Goal: Task Accomplishment & Management: Complete application form

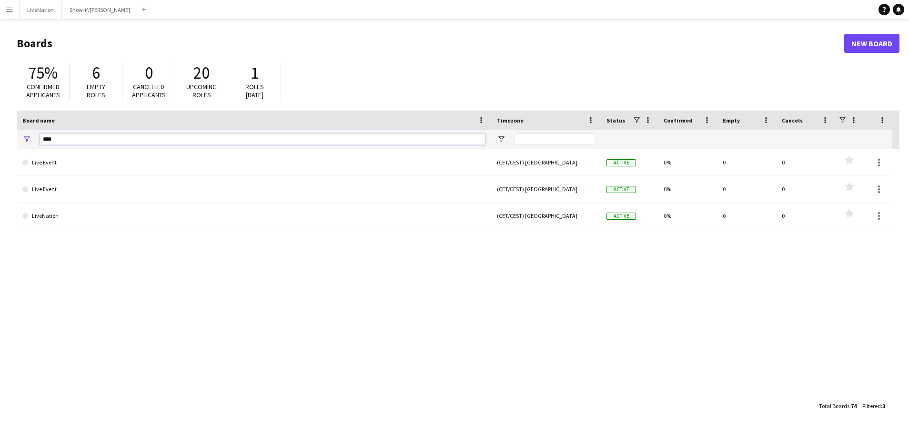
drag, startPoint x: 86, startPoint y: 139, endPoint x: 32, endPoint y: 137, distance: 53.9
click at [33, 139] on div "****" at bounding box center [254, 139] width 474 height 19
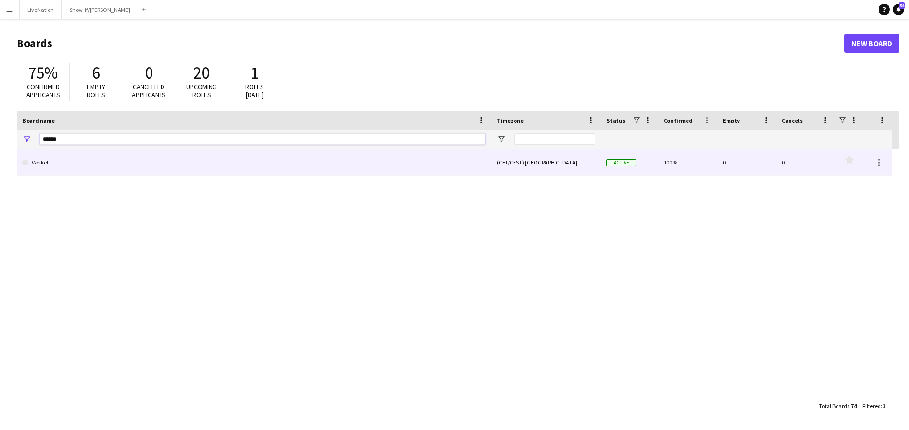
type input "******"
click at [60, 159] on link "Værket" at bounding box center [253, 162] width 463 height 27
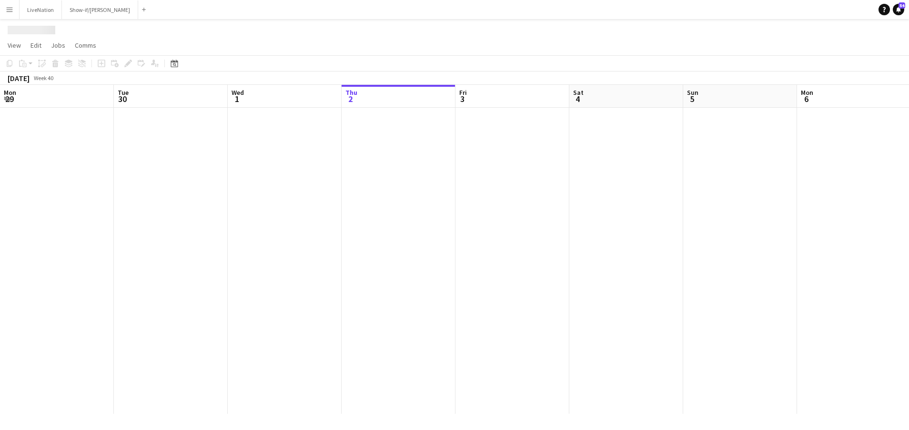
scroll to position [0, 228]
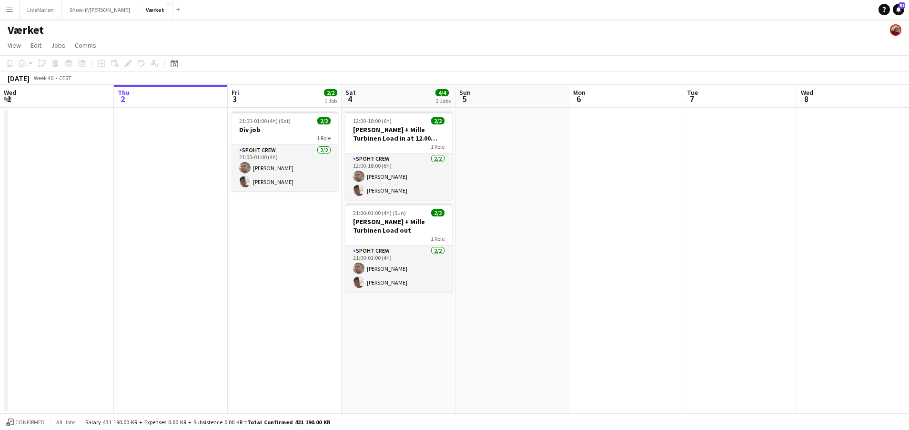
click at [615, 104] on app-board-header-date "Mon 6" at bounding box center [626, 96] width 114 height 23
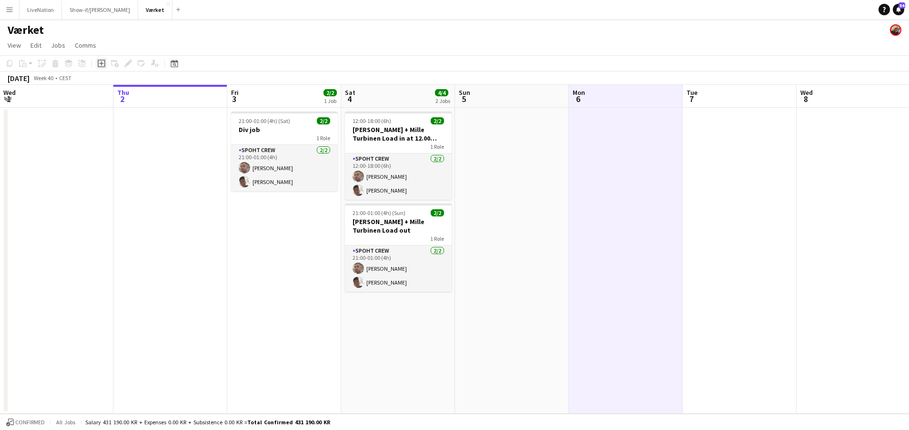
click at [105, 62] on icon at bounding box center [102, 64] width 8 height 8
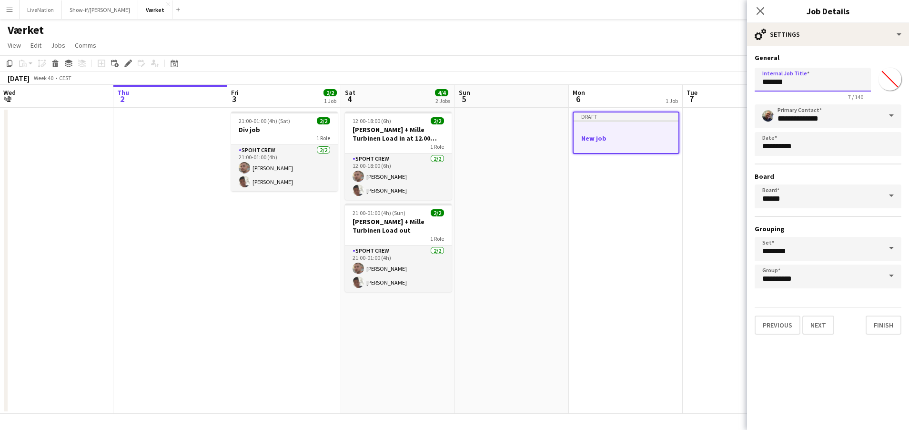
drag, startPoint x: 804, startPoint y: 80, endPoint x: 731, endPoint y: 77, distance: 73.9
click at [731, 77] on body "Menu Boards Boards Boards All jobs Status Workforce Workforce My Workforce Recr…" at bounding box center [454, 215] width 909 height 430
click at [798, 81] on input "**********" at bounding box center [812, 80] width 116 height 24
drag, startPoint x: 830, startPoint y: 81, endPoint x: 826, endPoint y: 84, distance: 5.2
click at [829, 81] on input "**********" at bounding box center [812, 80] width 116 height 24
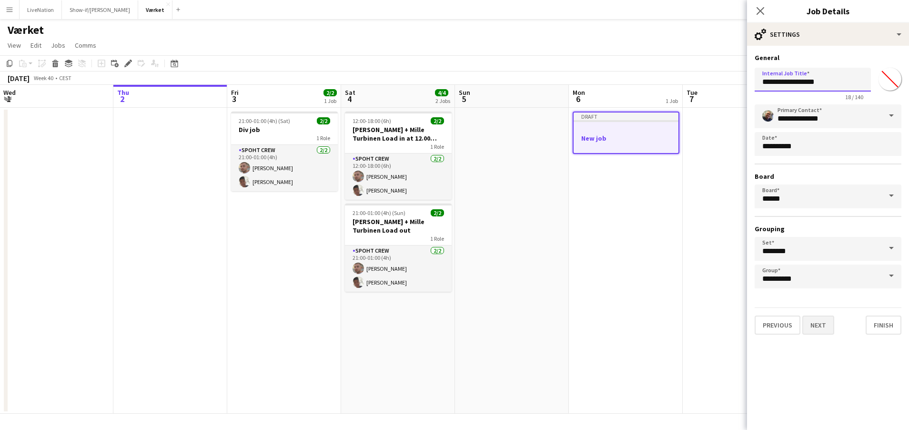
type input "**********"
click at [820, 324] on button "Next" at bounding box center [818, 324] width 32 height 19
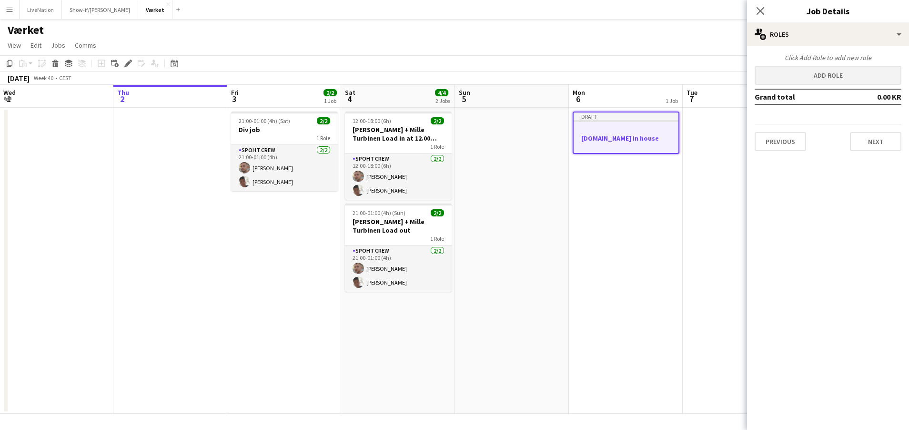
click at [848, 75] on button "Add role" at bounding box center [827, 75] width 147 height 19
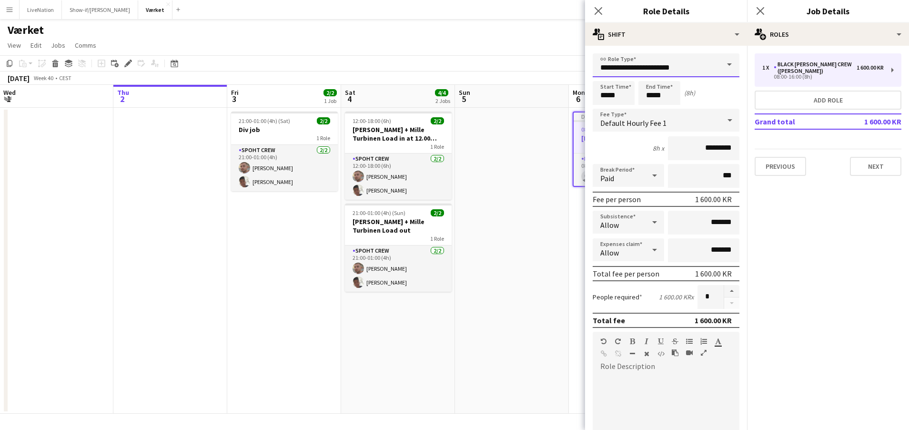
click at [703, 68] on input "**********" at bounding box center [665, 65] width 147 height 24
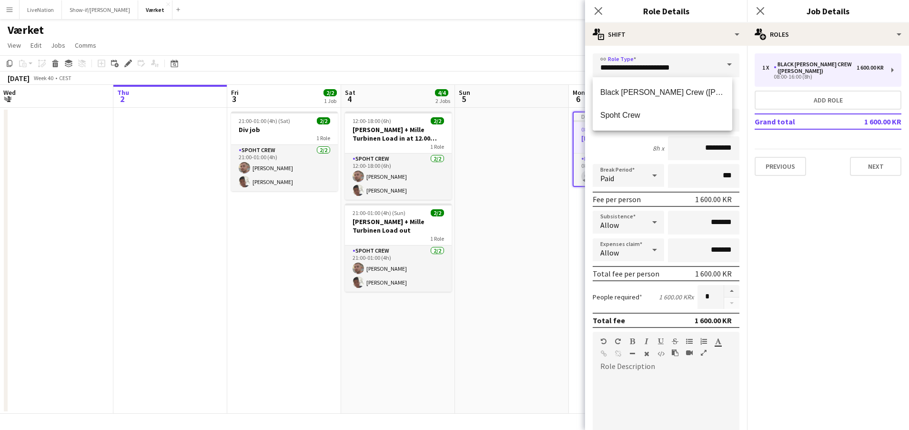
click at [630, 115] on span "Spoht Crew" at bounding box center [662, 114] width 124 height 9
type input "**********"
type input "*********"
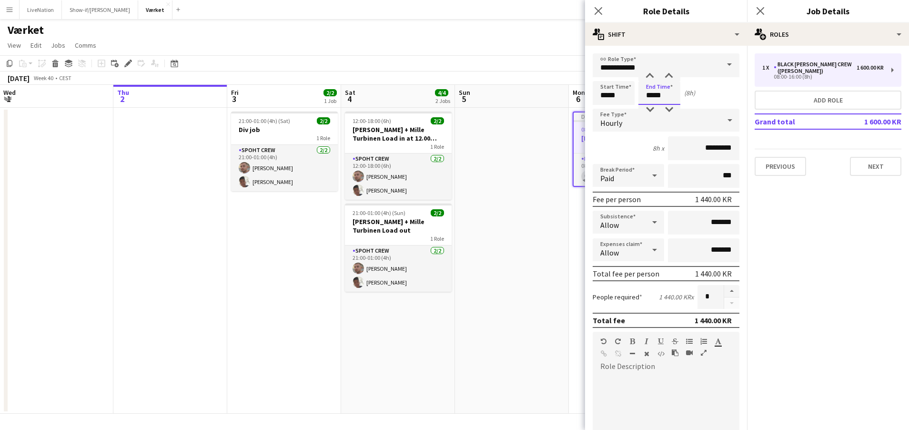
click at [652, 98] on input "*****" at bounding box center [659, 93] width 42 height 24
click at [652, 109] on div at bounding box center [649, 110] width 19 height 10
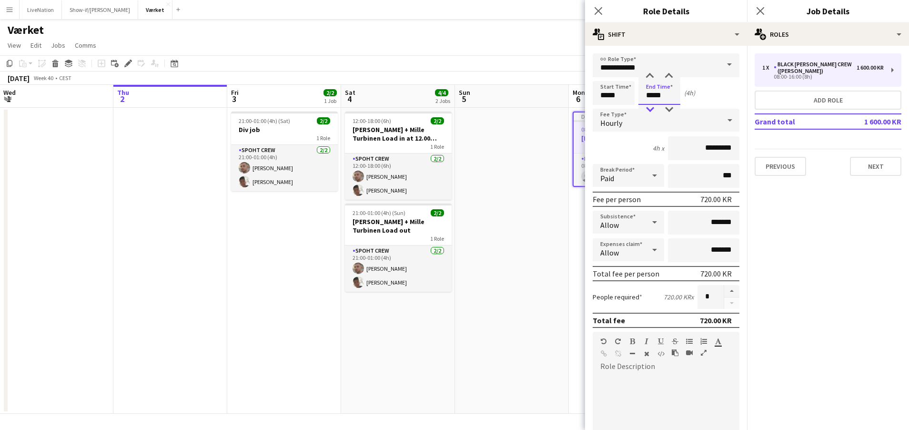
click at [652, 109] on div at bounding box center [649, 110] width 19 height 10
type input "*****"
click at [652, 73] on div at bounding box center [649, 76] width 19 height 10
click at [725, 290] on button "button" at bounding box center [731, 291] width 15 height 12
type input "*"
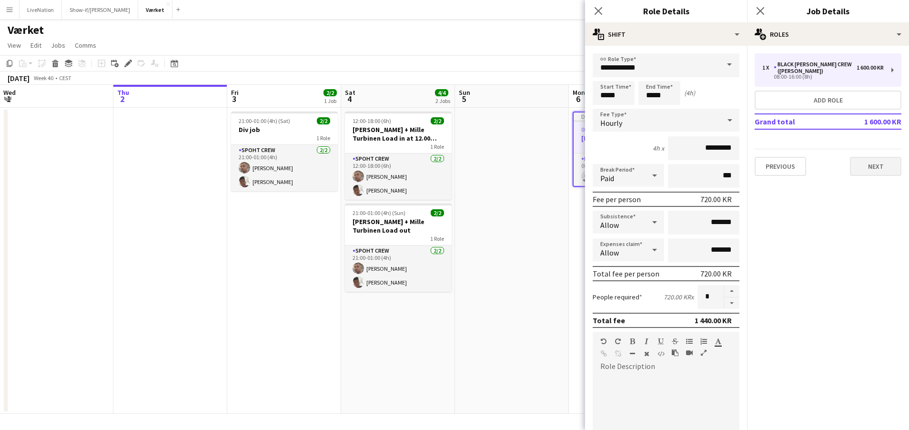
click at [883, 161] on button "Next" at bounding box center [875, 166] width 51 height 19
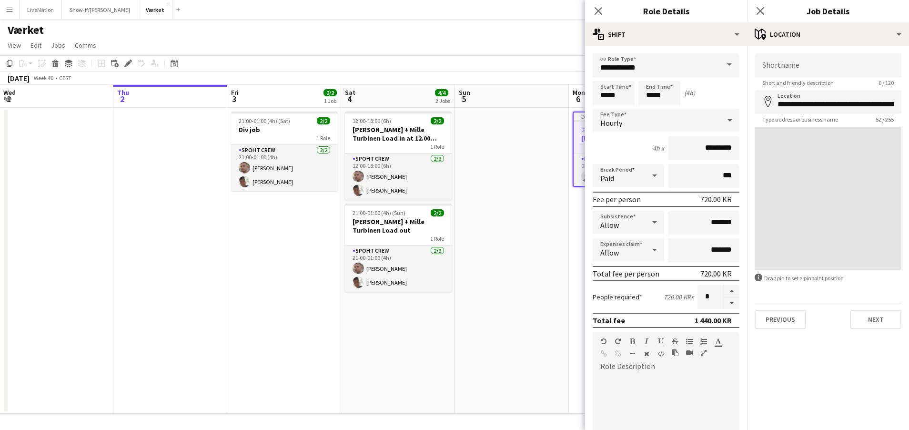
type input "**********"
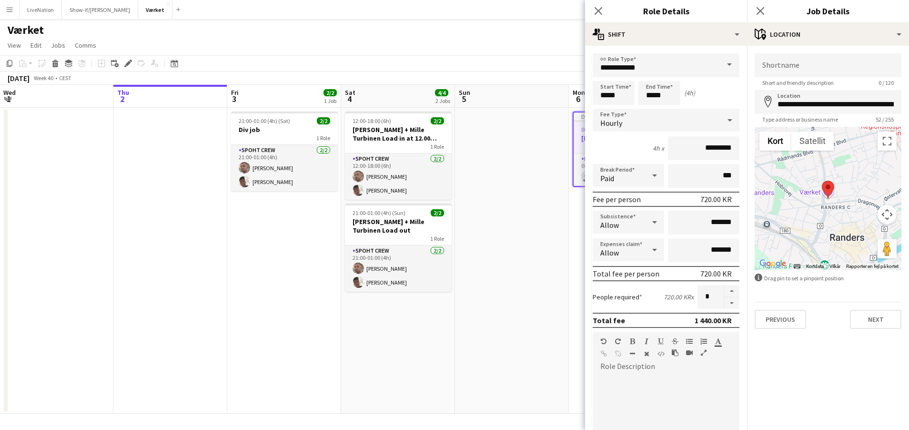
click at [879, 317] on button "Next" at bounding box center [875, 319] width 51 height 19
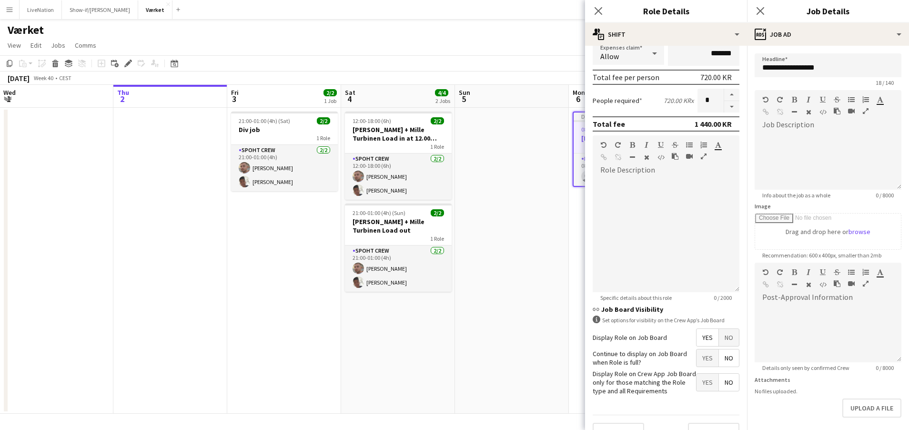
scroll to position [215, 0]
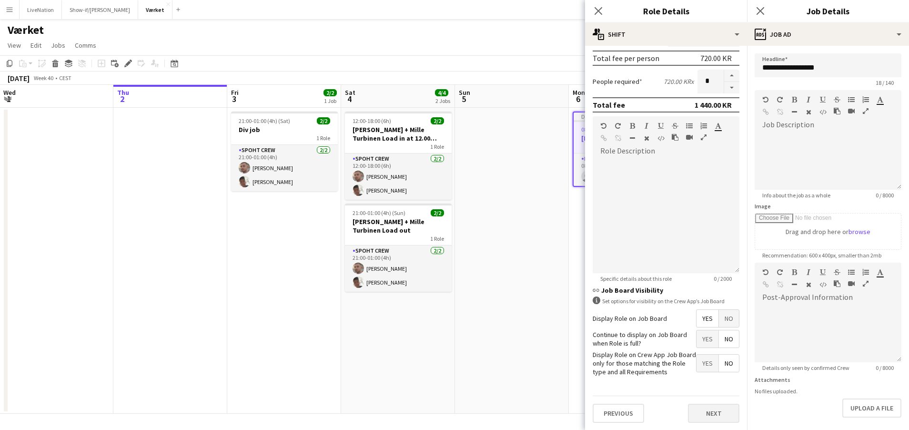
click at [718, 415] on button "Next" at bounding box center [713, 412] width 51 height 19
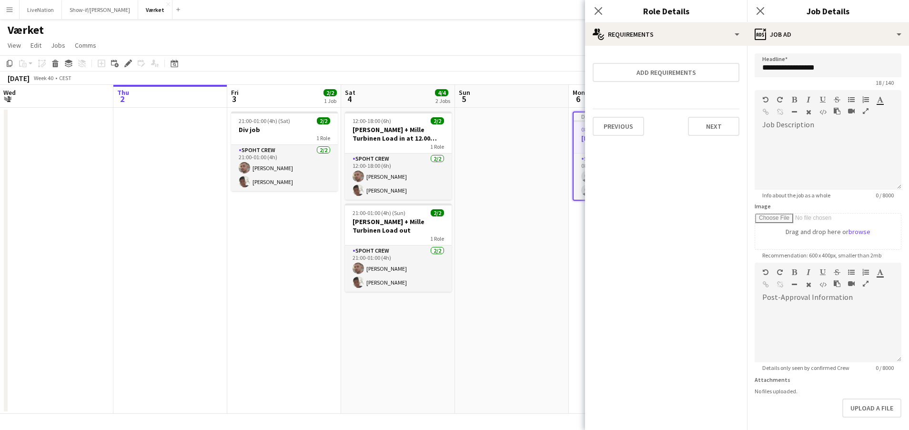
scroll to position [0, 0]
click at [725, 127] on button "Next" at bounding box center [713, 126] width 51 height 19
click at [725, 125] on button "Finish" at bounding box center [721, 127] width 36 height 19
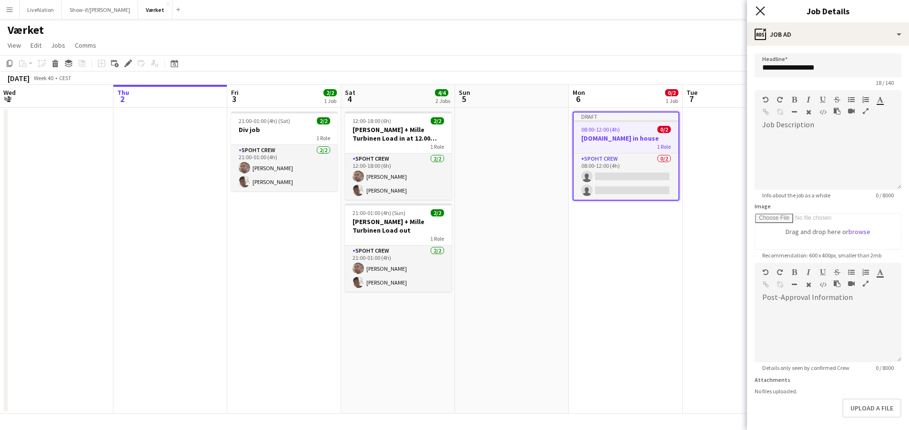
click at [763, 8] on icon at bounding box center [759, 10] width 9 height 9
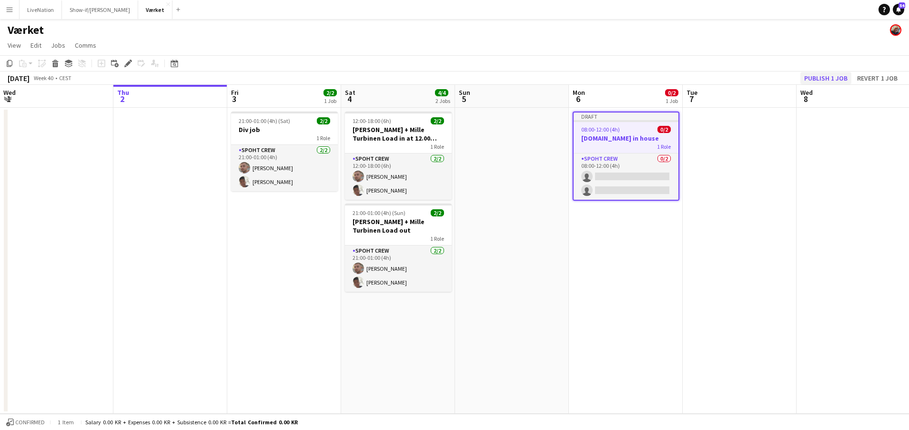
click at [823, 78] on button "Publish 1 job" at bounding box center [825, 78] width 51 height 12
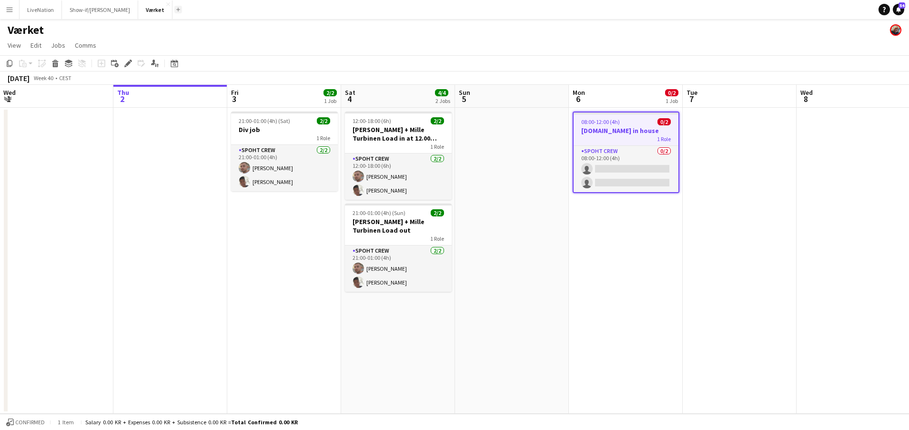
click at [176, 8] on app-icon "Add" at bounding box center [178, 10] width 4 height 4
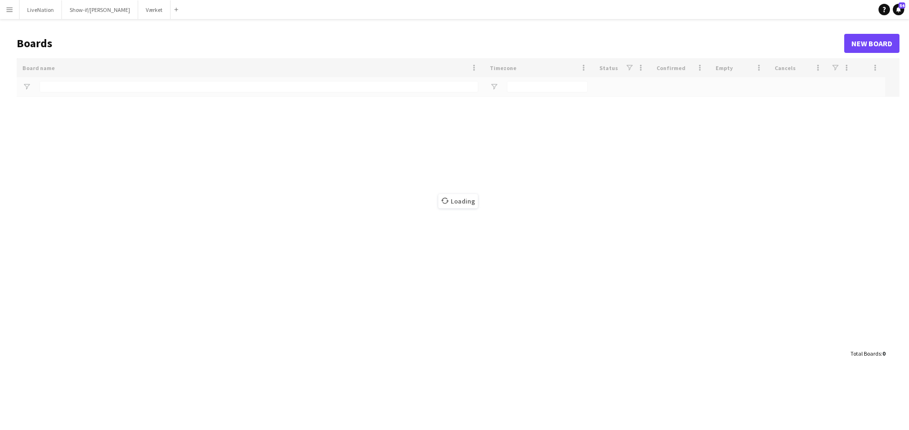
type input "******"
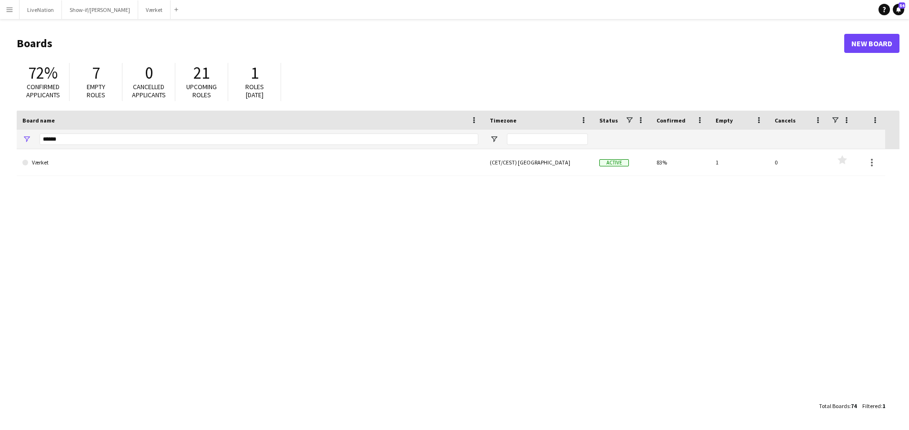
click at [876, 40] on link "New Board" at bounding box center [871, 43] width 55 height 19
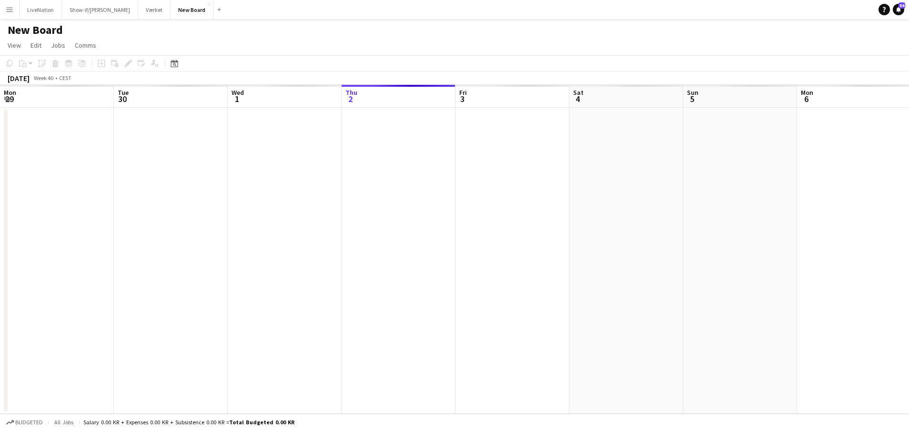
scroll to position [0, 228]
drag, startPoint x: 72, startPoint y: 28, endPoint x: -4, endPoint y: 24, distance: 76.3
click at [0, 24] on html "Menu Boards Boards Boards All jobs Status Workforce Workforce My Workforce Recr…" at bounding box center [454, 215] width 909 height 430
click at [39, 28] on h1 "New Board" at bounding box center [35, 30] width 55 height 14
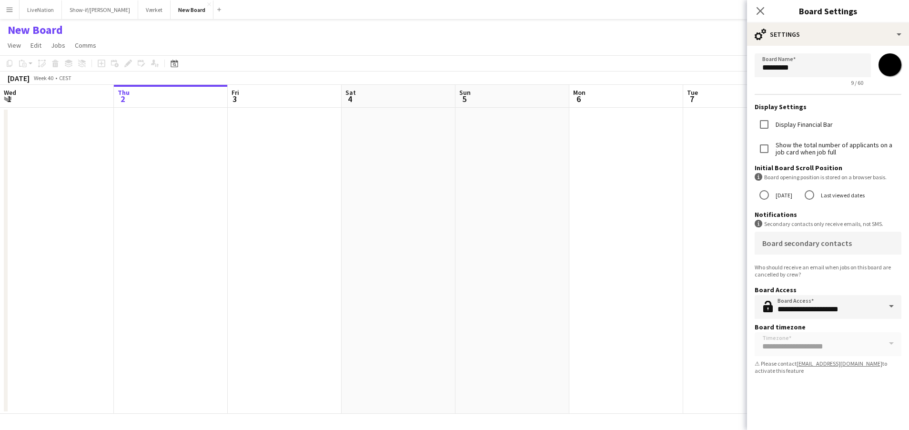
click at [39, 28] on h1 "New Board" at bounding box center [35, 30] width 55 height 14
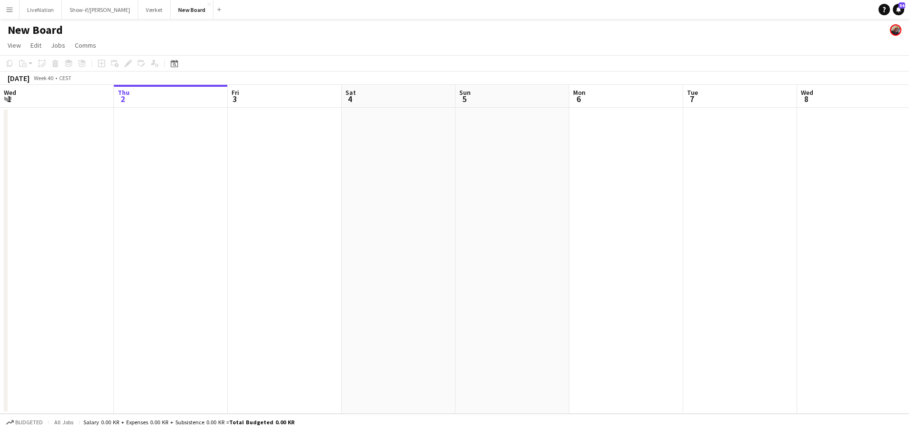
click at [30, 26] on h1 "New Board" at bounding box center [35, 30] width 55 height 14
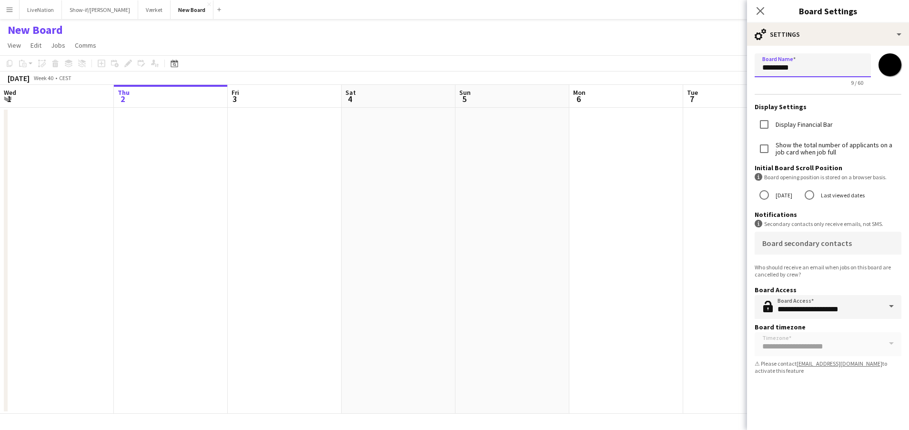
drag, startPoint x: 797, startPoint y: 68, endPoint x: 739, endPoint y: 67, distance: 57.6
click at [739, 67] on body "Menu Boards Boards Boards All jobs Status Workforce Workforce My Workforce Recr…" at bounding box center [454, 215] width 909 height 430
type input "**********"
click at [891, 65] on input "*******" at bounding box center [890, 65] width 34 height 34
type input "*******"
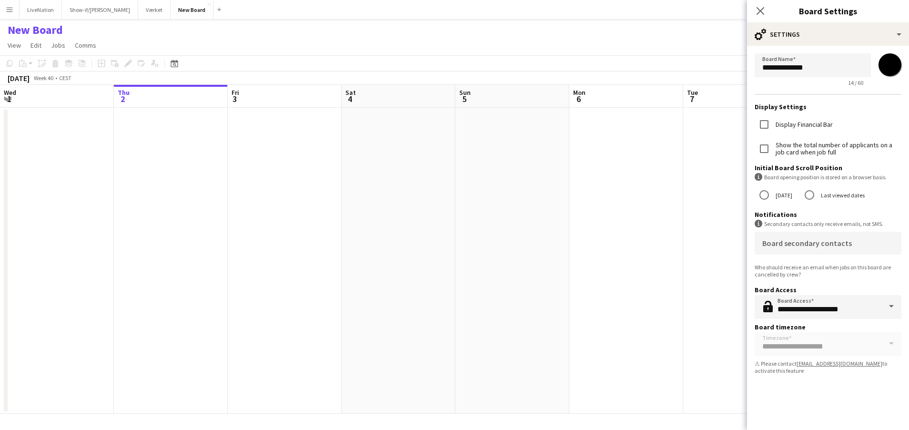
scroll to position [0, 227]
click at [672, 191] on app-date-cell at bounding box center [627, 261] width 114 height 306
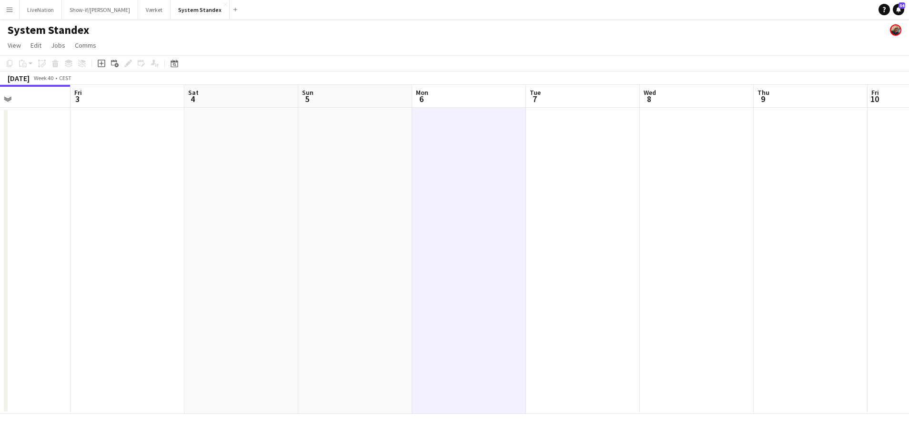
drag, startPoint x: 760, startPoint y: 100, endPoint x: 662, endPoint y: 98, distance: 97.7
click at [633, 98] on app-calendar-viewport "Mon 29 Tue 30 Wed 1 Thu 2 Fri 3 Sat 4 Sun 5 Mon 6 Tue 7 Wed 8 Thu 9 Fri 10 Sat …" at bounding box center [454, 249] width 909 height 329
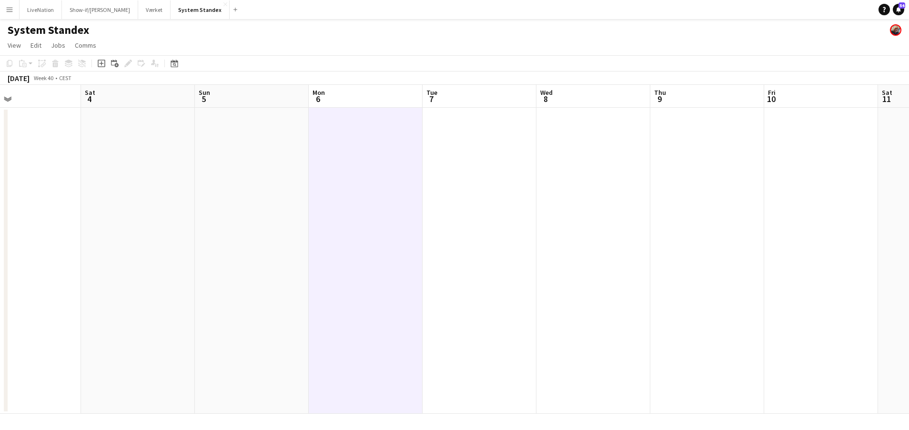
drag, startPoint x: 672, startPoint y: 98, endPoint x: 725, endPoint y: 98, distance: 53.3
click at [663, 97] on app-calendar-viewport "Tue 30 Wed 1 Thu 2 Fri 3 Sat 4 Sun 5 Mon 6 Tue 7 Wed 8 Thu 9 Fri 10 Sat 11 Sun …" at bounding box center [454, 249] width 909 height 329
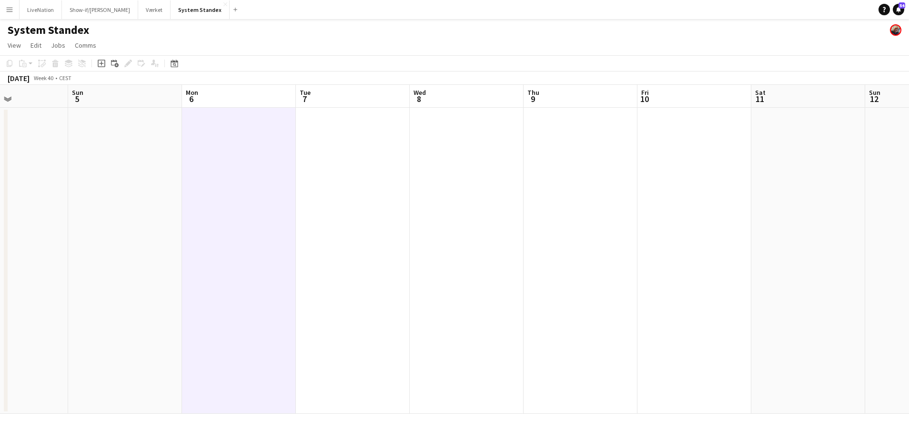
drag, startPoint x: 756, startPoint y: 100, endPoint x: 638, endPoint y: 98, distance: 117.7
click at [629, 97] on app-calendar-viewport "Wed 1 Thu 2 Fri 3 Sat 4 Sun 5 Mon 6 Tue 7 Wed 8 Thu 9 Fri 10 Sat 11 Sun 12 Mon …" at bounding box center [454, 249] width 909 height 329
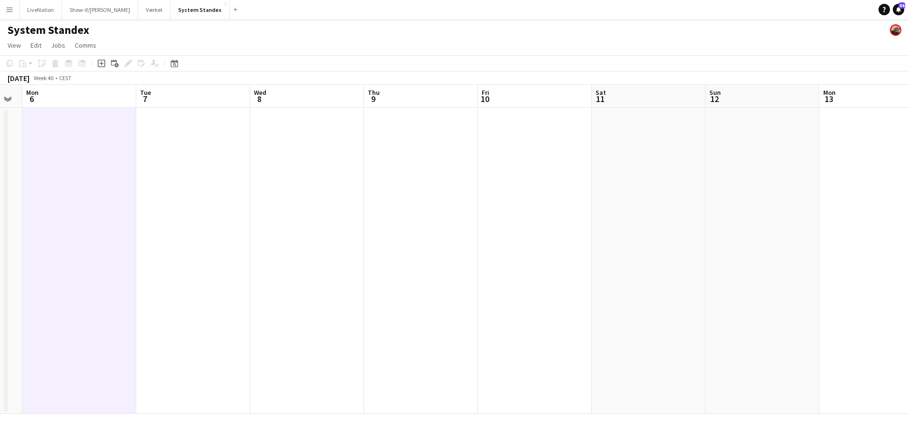
drag, startPoint x: 741, startPoint y: 99, endPoint x: 592, endPoint y: 85, distance: 149.2
click at [462, 82] on app-calendar "Copy Paste Paste Command V Paste with crew Command Shift V Paste linked Job [GE…" at bounding box center [454, 234] width 909 height 358
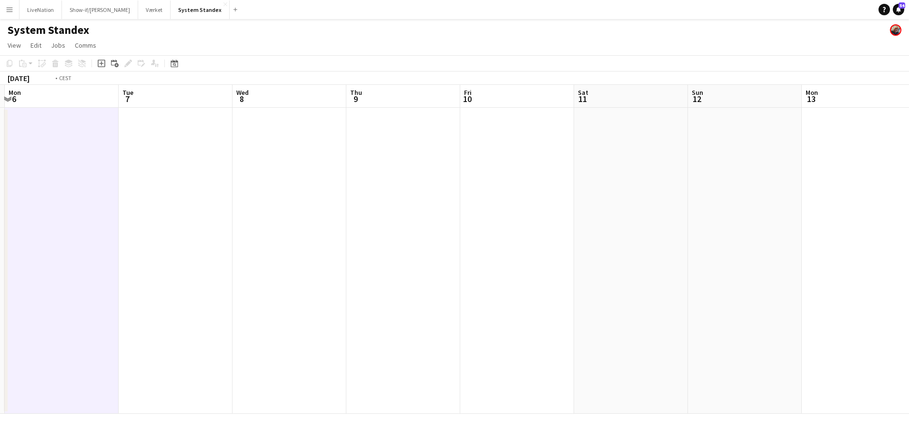
drag, startPoint x: 655, startPoint y: 88, endPoint x: 589, endPoint y: 91, distance: 66.3
click at [519, 91] on app-calendar-viewport "Fri 3 Sat 4 Sun 5 Mon 6 Tue 7 Wed 8 Thu 9 Fri 10 Sat 11 Sun 12 Mon 13 Tue 14 We…" at bounding box center [454, 249] width 909 height 329
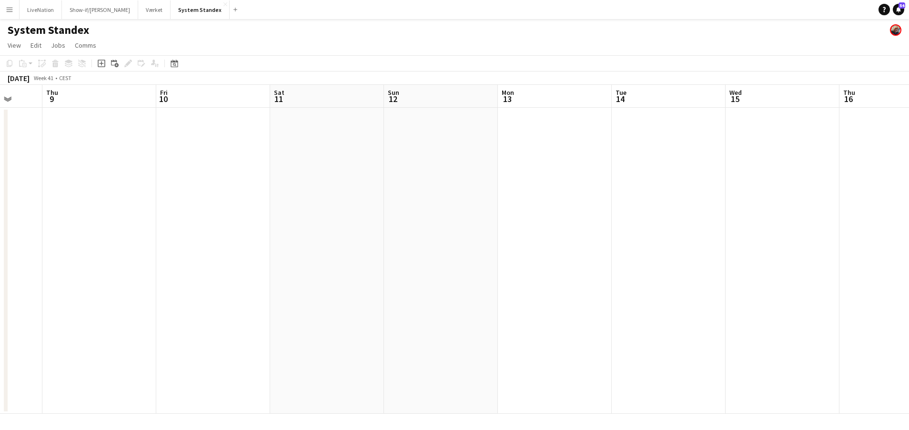
drag, startPoint x: 482, startPoint y: 86, endPoint x: 615, endPoint y: 94, distance: 133.1
click at [455, 86] on app-calendar-viewport "Mon 6 Tue 7 Wed 8 Thu 9 Fri 10 Sat 11 Sun 12 Mon 13 Tue 14 Wed 15 Thu 16 Fri 17…" at bounding box center [454, 249] width 909 height 329
drag, startPoint x: 615, startPoint y: 99, endPoint x: 549, endPoint y: 97, distance: 66.2
click at [493, 96] on app-calendar-viewport "Mon 6 Tue 7 Wed 8 Thu 9 Fri 10 Sat 11 Sun 12 Mon 13 Tue 14 Wed 15 Thu 16 Fri 17…" at bounding box center [454, 249] width 909 height 329
drag, startPoint x: 719, startPoint y: 99, endPoint x: 561, endPoint y: 101, distance: 158.6
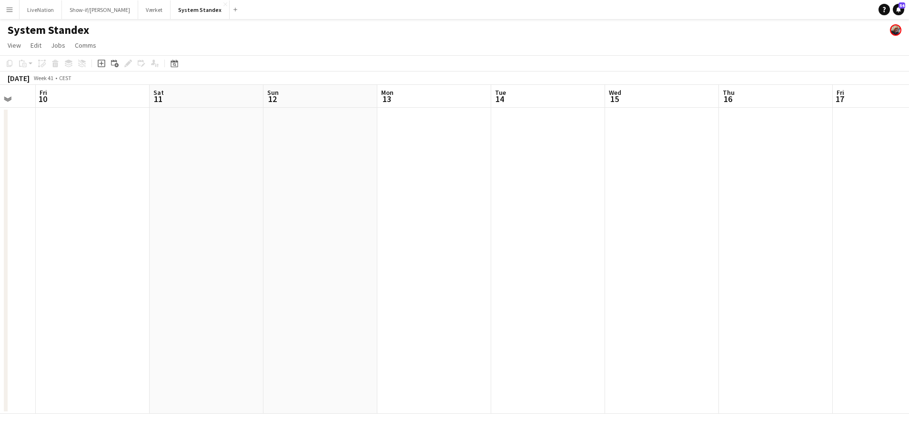
click at [561, 101] on app-calendar-viewport "Tue 7 Wed 8 Thu 9 Fri 10 Sat 11 Sun 12 Mon 13 Tue 14 Wed 15 Thu 16 Fri 17 Sat 1…" at bounding box center [454, 249] width 909 height 329
drag, startPoint x: 617, startPoint y: 103, endPoint x: 754, endPoint y: 95, distance: 137.4
click at [615, 102] on app-calendar-viewport "Sat 11 Sun 12 Mon 13 Tue 14 Wed 15 Thu 16 Fri 17 Sat 18 Sun 19 Mon 20 Tue 21 We…" at bounding box center [454, 249] width 909 height 329
drag, startPoint x: 738, startPoint y: 98, endPoint x: 698, endPoint y: 102, distance: 40.7
click at [563, 99] on app-calendar-viewport "Sat 11 Sun 12 Mon 13 Tue 14 Wed 15 Thu 16 Fri 17 Sat 18 Sun 19 Mon 20 Tue 21 We…" at bounding box center [454, 249] width 909 height 329
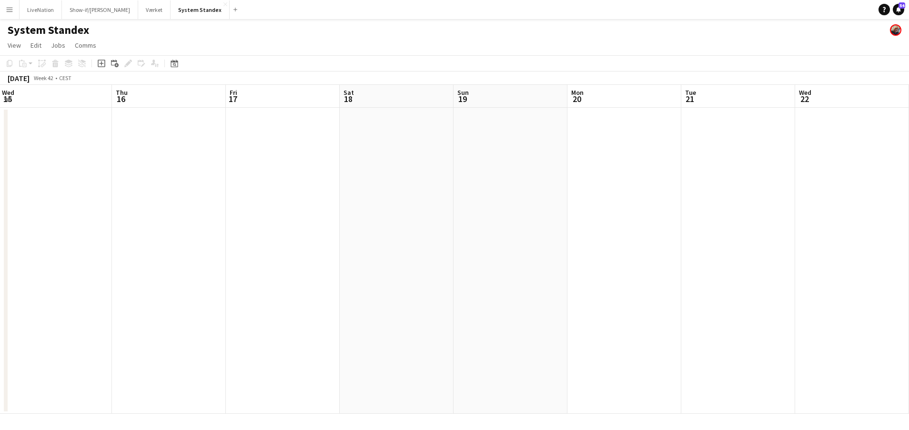
drag, startPoint x: 821, startPoint y: 102, endPoint x: 632, endPoint y: 108, distance: 189.2
click at [630, 108] on app-calendar-viewport "Sun 12 Mon 13 Tue 14 Wed 15 Thu 16 Fri 17 Sat 18 Sun 19 Mon 20 Tue 21 Wed 22 Th…" at bounding box center [454, 249] width 909 height 329
drag, startPoint x: 800, startPoint y: 95, endPoint x: 607, endPoint y: 100, distance: 193.0
click at [580, 102] on app-calendar-viewport "Tue 14 Wed 15 Thu 16 Fri 17 Sat 18 Sun 19 Mon 20 Tue 21 Wed 22 Thu 23 Fri 24 Sa…" at bounding box center [454, 249] width 909 height 329
drag, startPoint x: 683, startPoint y: 97, endPoint x: 465, endPoint y: 91, distance: 218.2
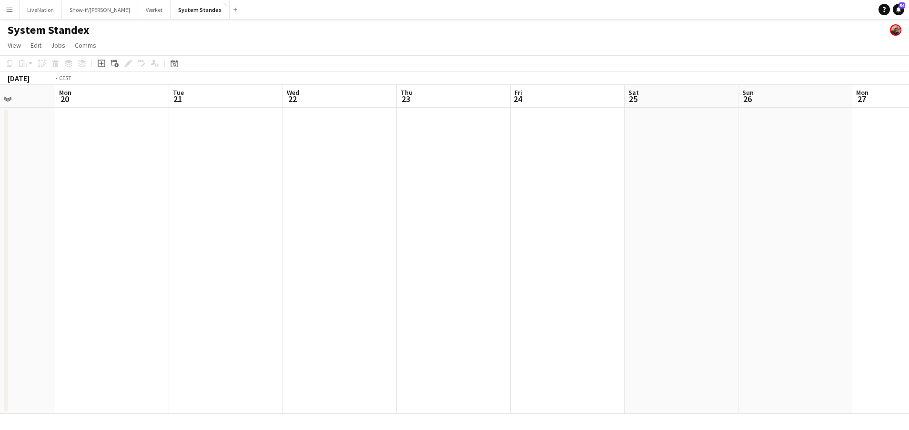
click at [443, 90] on app-calendar-viewport "Thu 16 Fri 17 Sat 18 Sun 19 Mon 20 Tue 21 Wed 22 Thu 23 Fri 24 Sat 25 Sun 26 Mo…" at bounding box center [454, 249] width 909 height 329
drag, startPoint x: 664, startPoint y: 92, endPoint x: 542, endPoint y: 100, distance: 122.6
click at [376, 95] on app-calendar-viewport "Sun 19 Mon 20 Tue 21 Wed 22 Thu 23 Fri 24 Sat 25 Sun 26 Mon 27 Tue 28 Wed 29 Th…" at bounding box center [454, 249] width 909 height 329
drag, startPoint x: 606, startPoint y: 105, endPoint x: 411, endPoint y: 99, distance: 195.8
click at [411, 99] on app-calendar-viewport "Thu 23 Fri 24 Sat 25 Sun 26 Mon 27 Tue 28 Wed 29 Thu 30 Fri 31 Sat 1 Sun 2 Mon …" at bounding box center [454, 249] width 909 height 329
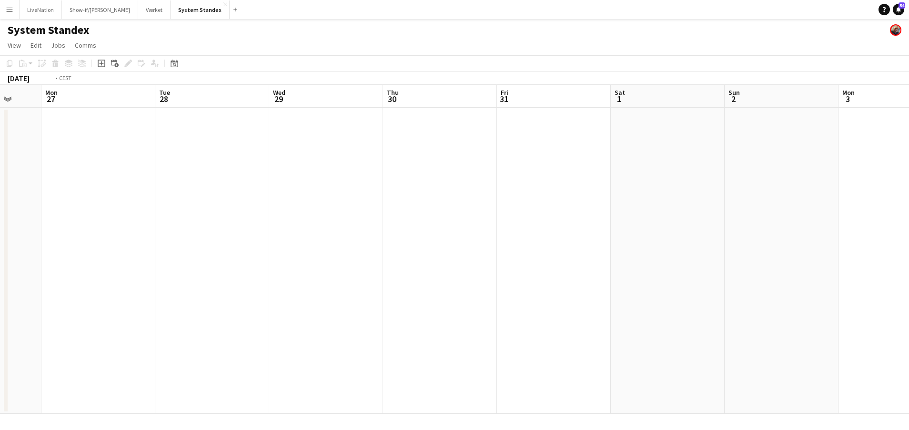
drag, startPoint x: 654, startPoint y: 102, endPoint x: 367, endPoint y: 83, distance: 287.4
click at [221, 80] on app-calendar "Copy Paste Paste Command V Paste with crew Command Shift V Paste linked Job [GE…" at bounding box center [454, 234] width 909 height 358
drag, startPoint x: 475, startPoint y: 105, endPoint x: 321, endPoint y: 113, distance: 154.1
click at [303, 116] on app-calendar-viewport "Thu 30 Fri 31 Sat 1 Sun 2 Mon 3 Tue 4 Wed 5 Thu 6 Fri 7 Sat 8 Sun 9 Mon 10 Tue …" at bounding box center [454, 249] width 909 height 329
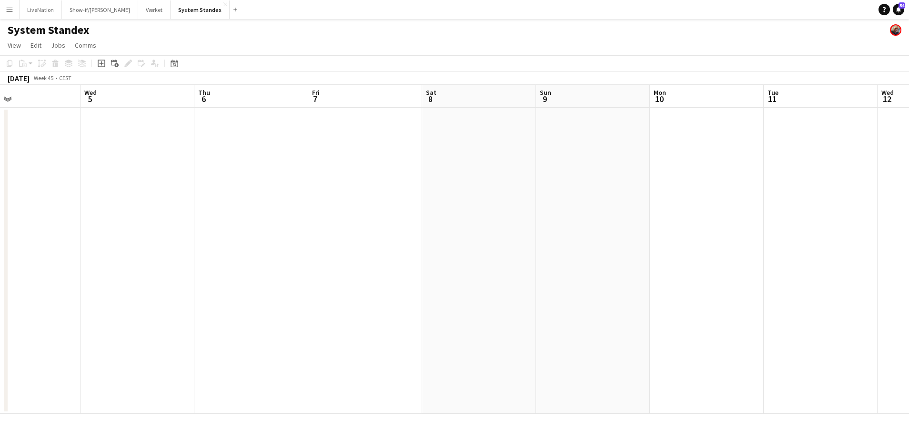
drag, startPoint x: 818, startPoint y: 100, endPoint x: 554, endPoint y: 117, distance: 263.9
click at [522, 121] on app-calendar-viewport "Sun 2 Mon 3 Tue 4 Wed 5 Thu 6 Fri 7 Sat 8 Sun 9 Mon 10 Tue 11 Wed 12 Thu 13 Fri…" at bounding box center [454, 249] width 909 height 329
drag, startPoint x: 640, startPoint y: 108, endPoint x: 649, endPoint y: 102, distance: 10.3
click at [493, 113] on app-calendar-viewport "Tue 4 Wed 5 Thu 6 Fri 7 Sat 8 Sun 9 Mon 10 Tue 11 Wed 12 Thu 13 Fri 14 Sat 15 S…" at bounding box center [454, 249] width 909 height 329
drag, startPoint x: 743, startPoint y: 104, endPoint x: 471, endPoint y: 102, distance: 272.9
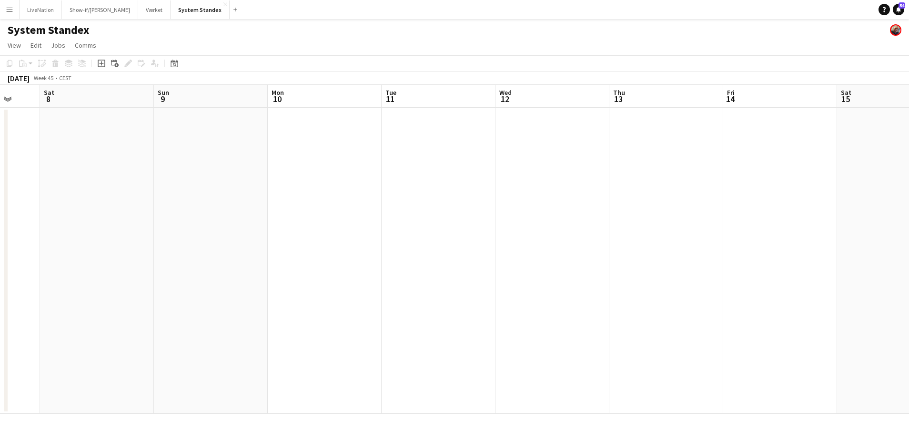
click at [405, 108] on app-calendar-viewport "Wed 5 Thu 6 Fri 7 Sat 8 Sun 9 Mon 10 Tue 11 Wed 12 Thu 13 Fri 14 Sat 15 Sun 16 …" at bounding box center [454, 249] width 909 height 329
drag, startPoint x: 693, startPoint y: 103, endPoint x: 523, endPoint y: 100, distance: 169.1
click at [508, 101] on app-calendar-viewport "Fri 7 Sat 8 Sun 9 Mon 10 Tue 11 Wed 12 Thu 13 Fri 14 Sat 15 Sun 16 Mon 17 Tue 1…" at bounding box center [454, 249] width 909 height 329
drag, startPoint x: 521, startPoint y: 98, endPoint x: 836, endPoint y: 94, distance: 315.3
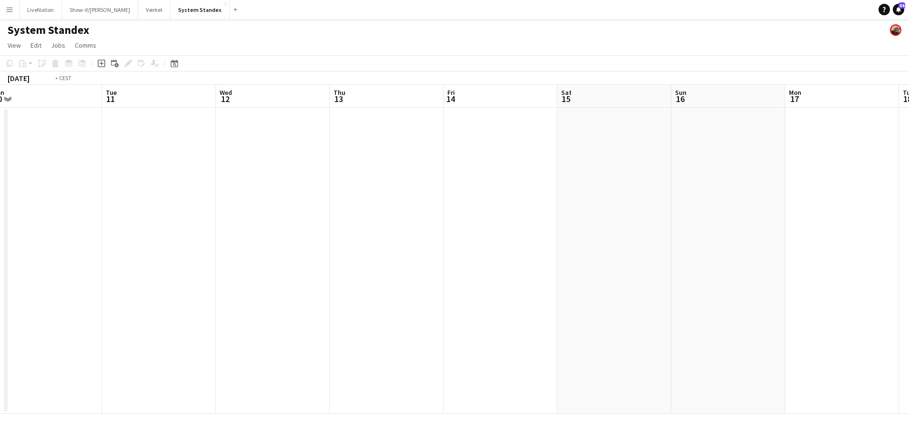
click at [863, 94] on app-calendar-viewport "Sat 8 Sun 9 Mon 10 Tue 11 Wed 12 Thu 13 Fri 14 Sat 15 Sun 16 Mon 17 Tue 18 Wed …" at bounding box center [454, 249] width 909 height 329
drag, startPoint x: 536, startPoint y: 100, endPoint x: 631, endPoint y: 104, distance: 94.9
click at [675, 107] on app-calendar-viewport "Thu 6 Fri 7 Sat 8 Sun 9 Mon 10 Tue 11 Wed 12 Thu 13 Fri 14 Sat 15 Sun 16 Mon 17…" at bounding box center [454, 249] width 909 height 329
click at [414, 94] on app-board-header-date "Mon 10" at bounding box center [401, 96] width 114 height 23
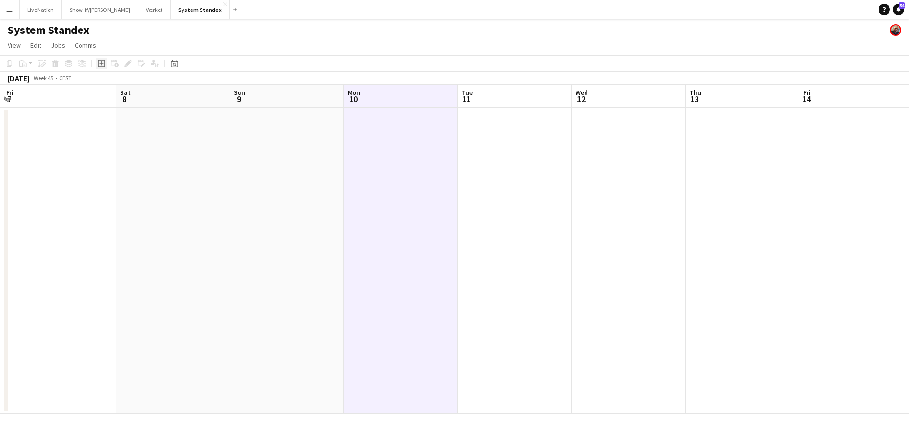
click at [101, 62] on icon "Add job" at bounding box center [102, 64] width 8 height 8
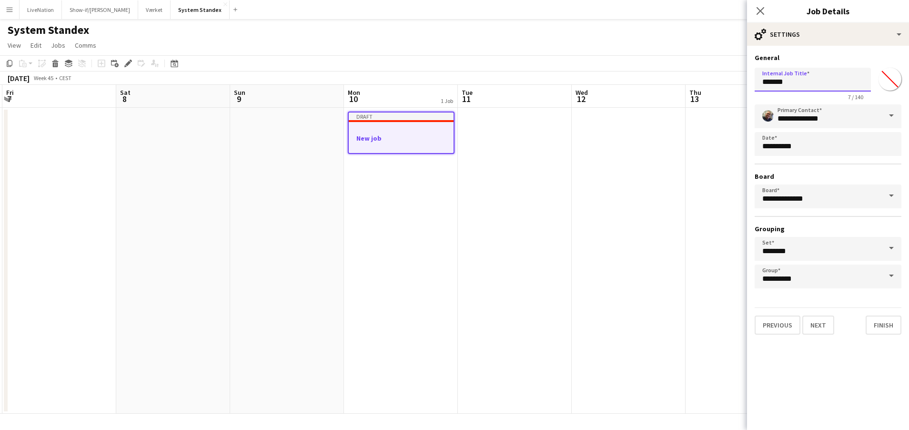
drag, startPoint x: 817, startPoint y: 85, endPoint x: 753, endPoint y: 83, distance: 63.9
click at [754, 83] on form "**********" at bounding box center [828, 193] width 162 height 281
drag, startPoint x: 761, startPoint y: 81, endPoint x: 773, endPoint y: 80, distance: 11.9
click at [762, 80] on input "**********" at bounding box center [812, 80] width 116 height 24
click at [774, 82] on input "**********" at bounding box center [812, 80] width 116 height 24
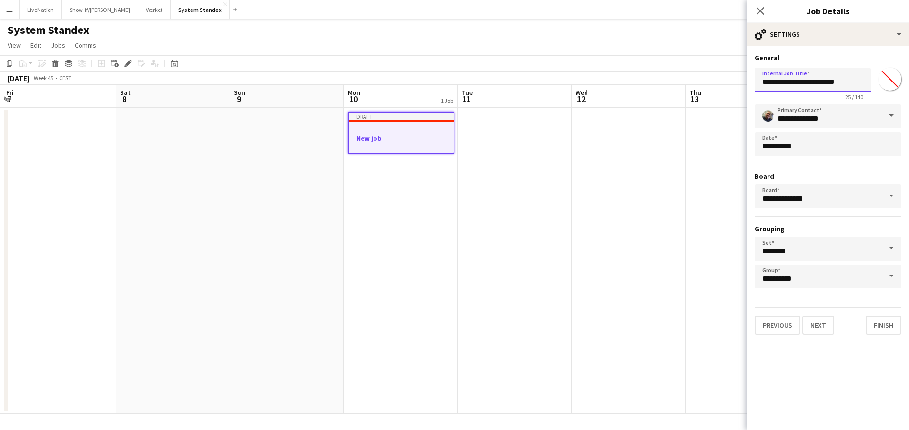
click at [859, 81] on input "**********" at bounding box center [812, 80] width 116 height 24
type input "**********"
click at [821, 326] on button "Next" at bounding box center [818, 324] width 32 height 19
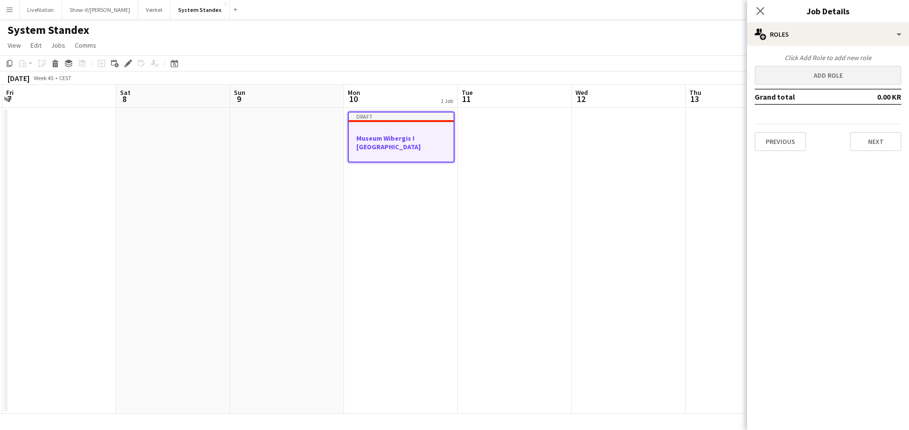
click at [835, 78] on button "Add role" at bounding box center [827, 75] width 147 height 19
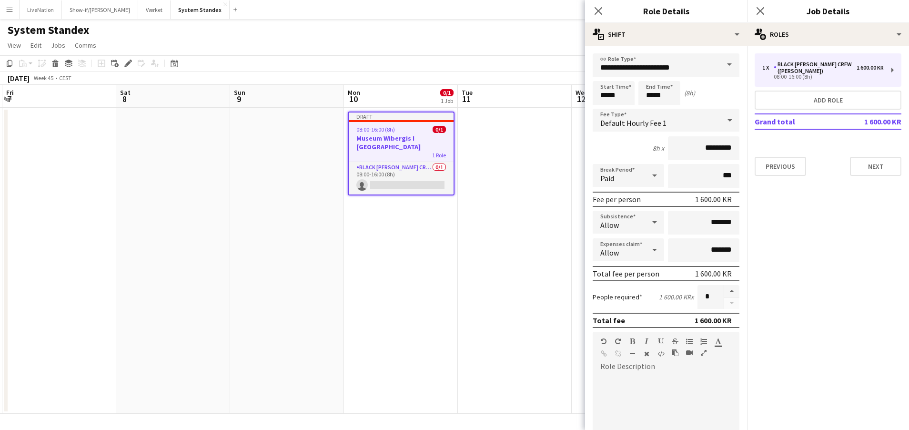
click at [723, 66] on span at bounding box center [729, 64] width 20 height 23
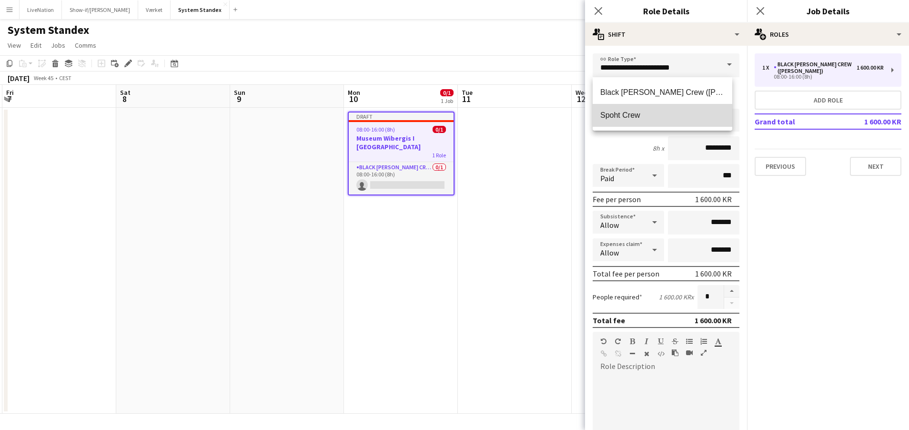
click at [682, 110] on span "Spoht Crew" at bounding box center [662, 114] width 124 height 9
type input "**********"
type input "*********"
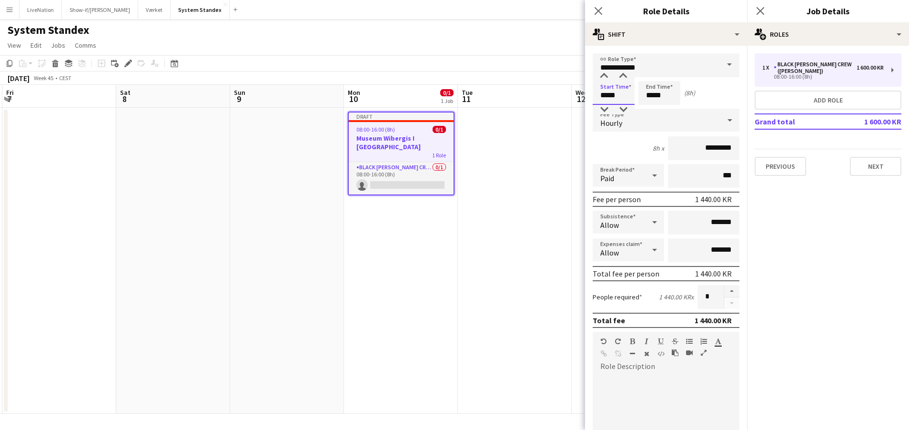
click at [615, 97] on input "*****" at bounding box center [613, 93] width 42 height 24
click at [606, 73] on div at bounding box center [603, 76] width 19 height 10
type input "*****"
click at [606, 73] on div at bounding box center [603, 76] width 19 height 10
drag, startPoint x: 648, startPoint y: 96, endPoint x: 655, endPoint y: 92, distance: 7.7
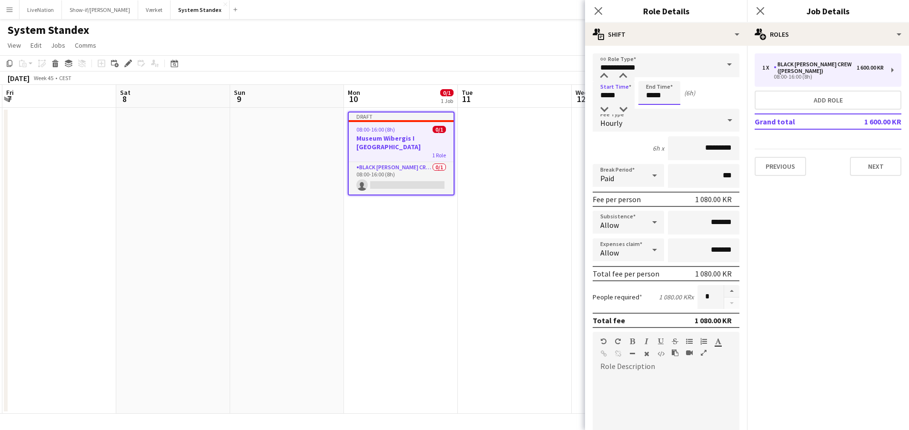
click at [650, 94] on input "*****" at bounding box center [659, 93] width 42 height 24
type input "*****"
click at [653, 71] on div at bounding box center [649, 76] width 19 height 10
click at [875, 159] on button "Next" at bounding box center [875, 166] width 51 height 19
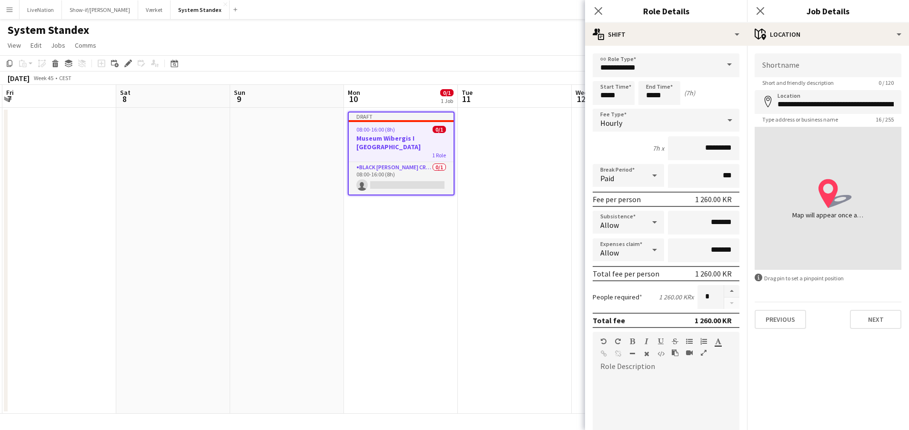
type input "**********"
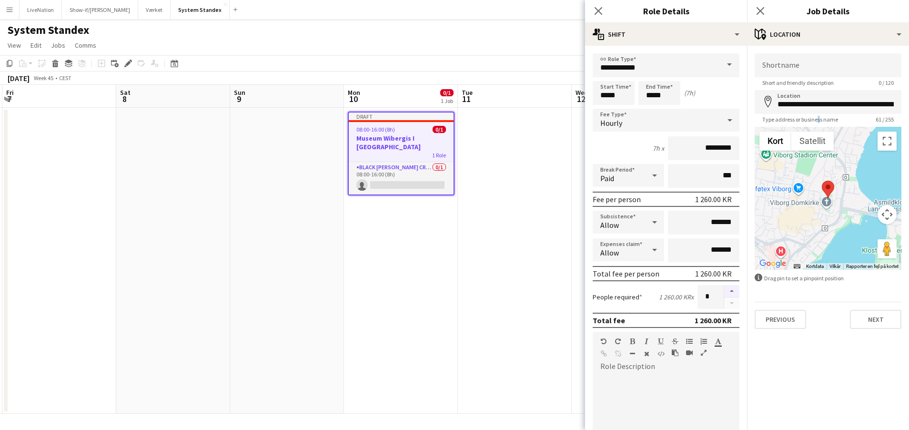
click at [726, 290] on button "button" at bounding box center [731, 291] width 15 height 12
type input "*"
click at [868, 320] on button "Next" at bounding box center [875, 319] width 51 height 19
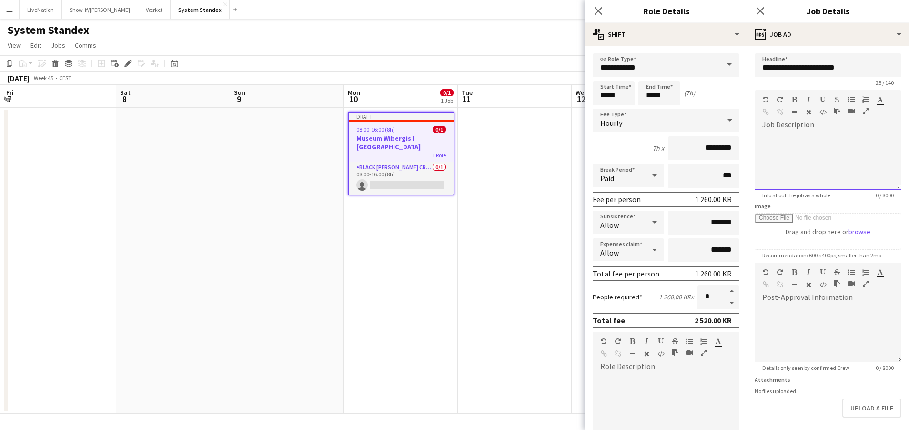
click at [781, 127] on div at bounding box center [827, 158] width 147 height 64
click at [865, 138] on div "**********" at bounding box center [824, 160] width 140 height 57
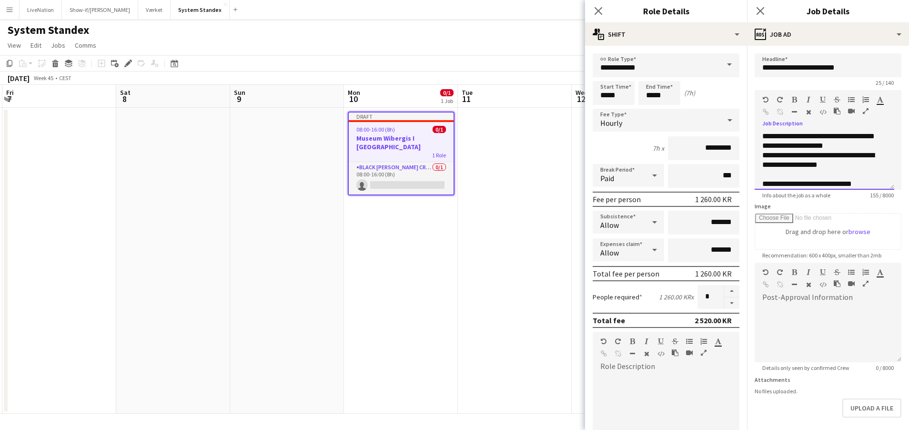
click at [873, 184] on div "**********" at bounding box center [820, 184] width 117 height 10
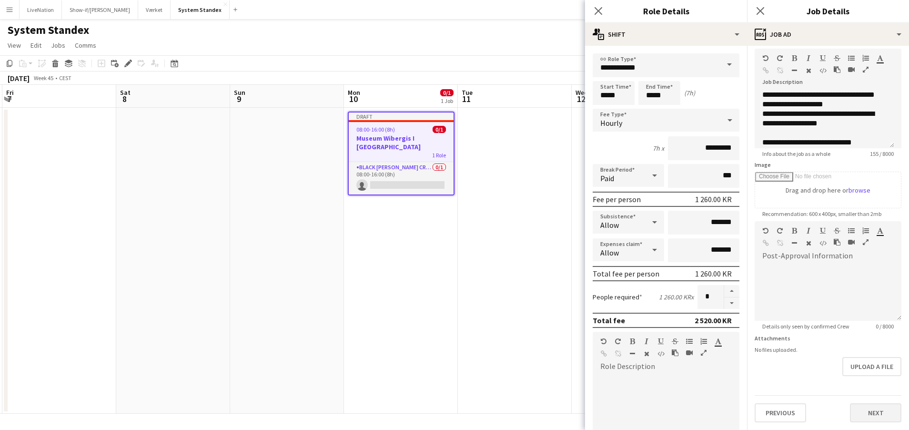
click at [883, 414] on button "Next" at bounding box center [875, 412] width 51 height 19
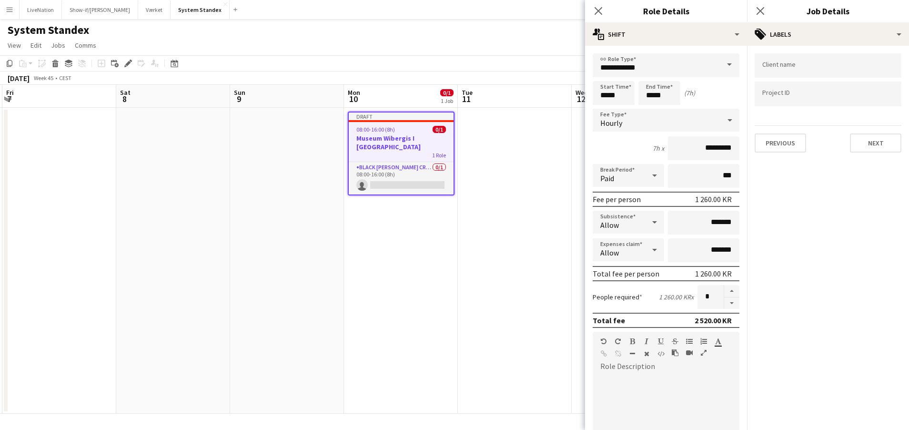
click at [885, 144] on button "Next" at bounding box center [875, 142] width 51 height 19
click at [886, 99] on button "Next" at bounding box center [875, 98] width 51 height 19
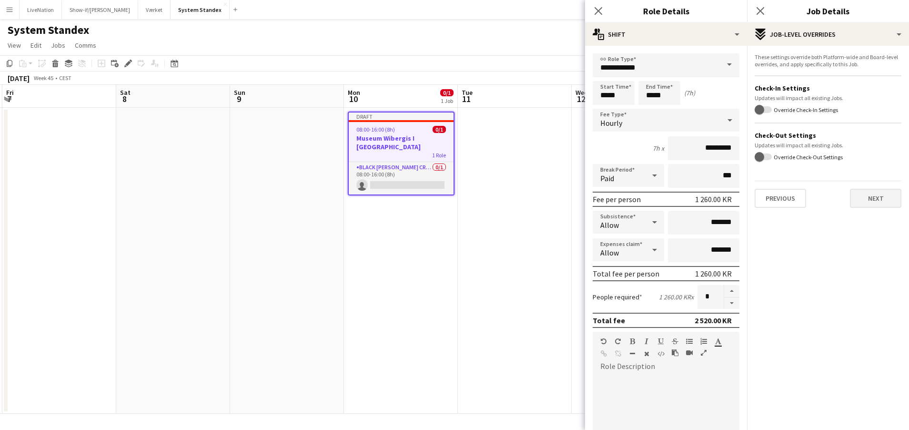
click at [882, 203] on button "Next" at bounding box center [875, 198] width 51 height 19
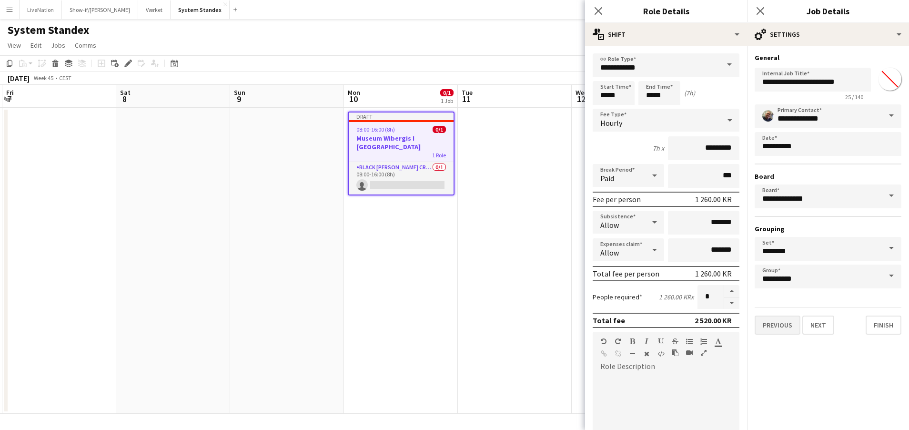
click at [781, 326] on button "Previous" at bounding box center [777, 324] width 46 height 19
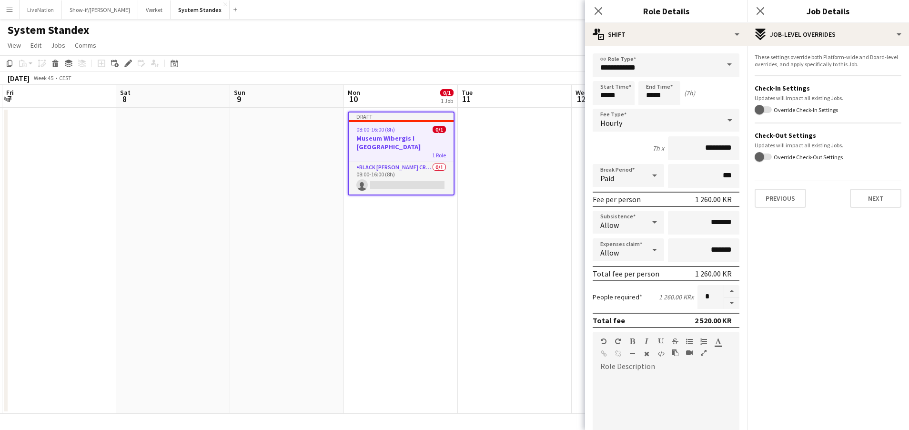
click at [787, 109] on label "Override Check-In Settings" at bounding box center [805, 109] width 66 height 7
click at [772, 109] on button "Override Check-In Settings" at bounding box center [762, 109] width 17 height 7
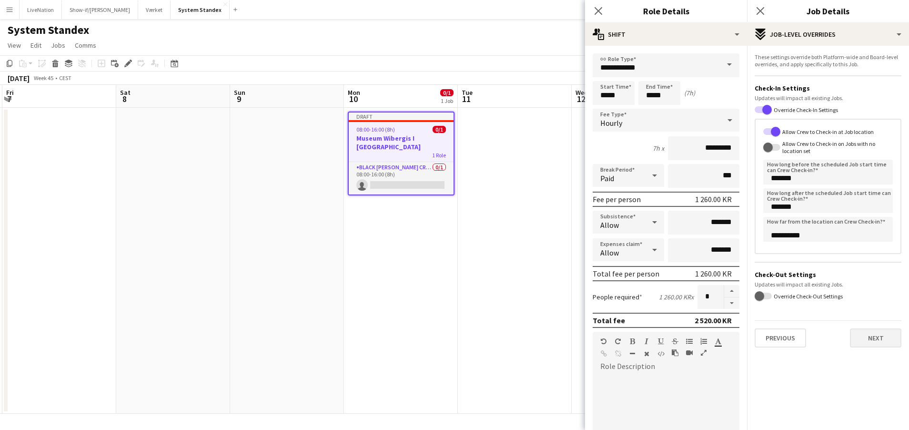
click at [876, 334] on button "Next" at bounding box center [875, 337] width 51 height 19
type input "*******"
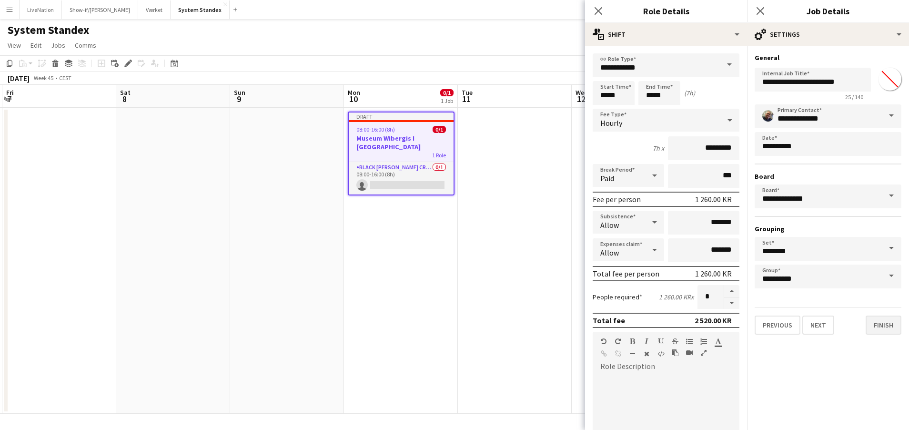
click at [892, 328] on button "Finish" at bounding box center [883, 324] width 36 height 19
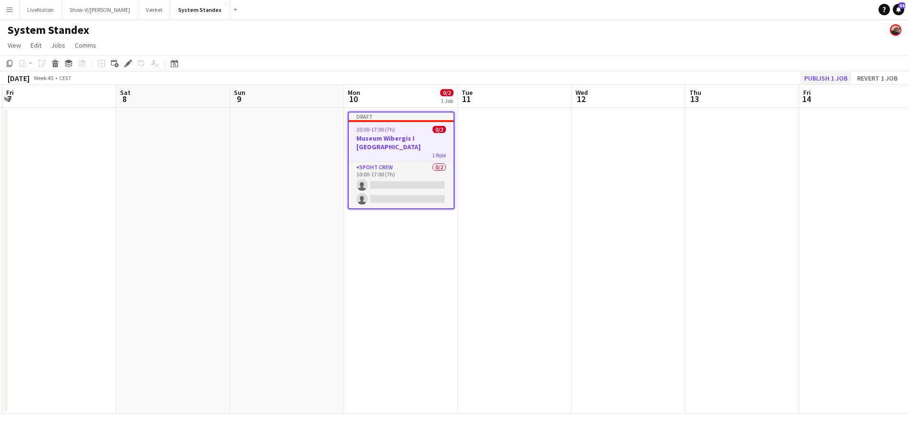
click at [834, 77] on button "Publish 1 job" at bounding box center [825, 78] width 51 height 12
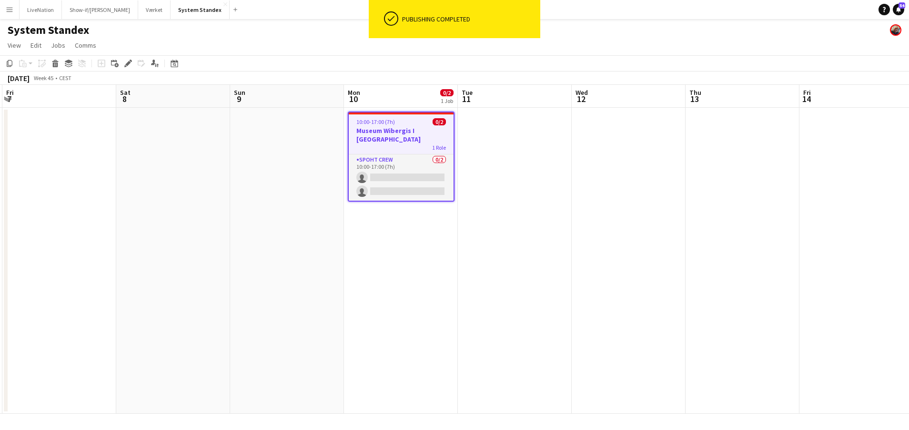
click at [404, 143] on div "1 Role" at bounding box center [401, 147] width 105 height 8
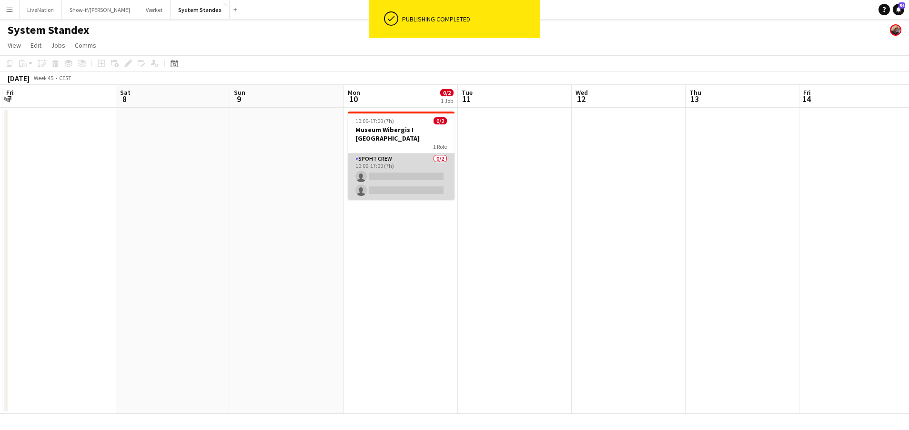
click at [401, 154] on app-card-role "Spoht Crew 0/2 10:00-17:00 (7h) single-neutral-actions single-neutral-actions" at bounding box center [401, 176] width 107 height 46
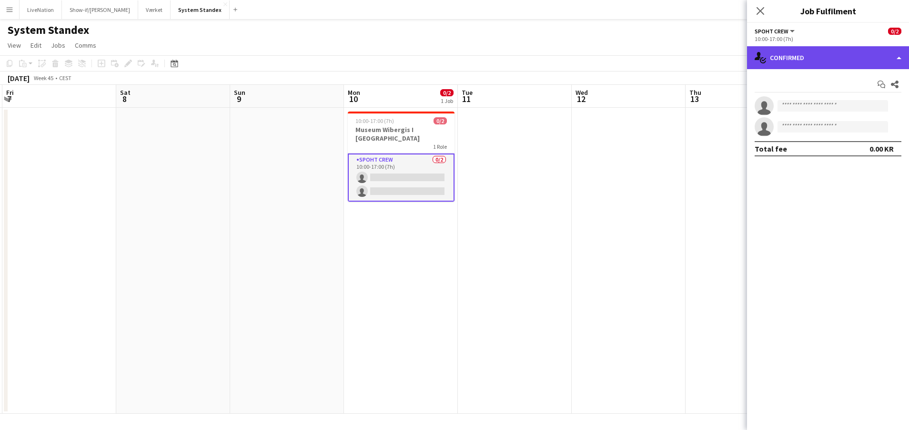
click at [902, 58] on div "single-neutral-actions-check-2 Confirmed" at bounding box center [828, 57] width 162 height 23
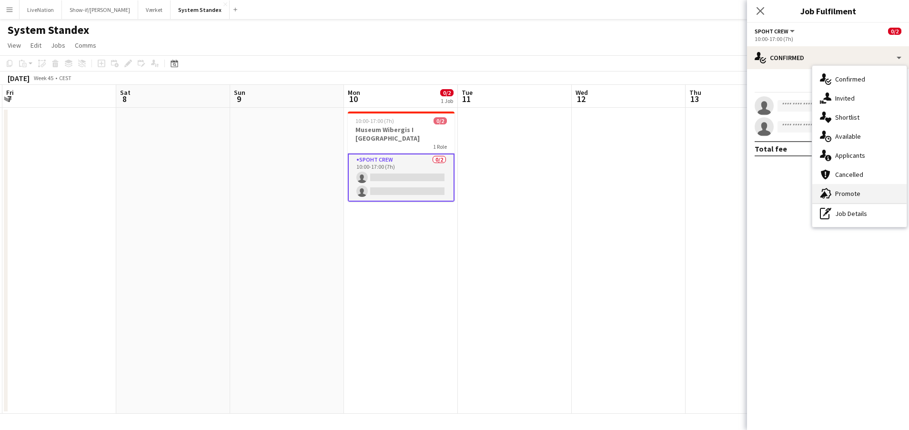
click at [868, 185] on div "advertising-megaphone Promote" at bounding box center [859, 193] width 94 height 19
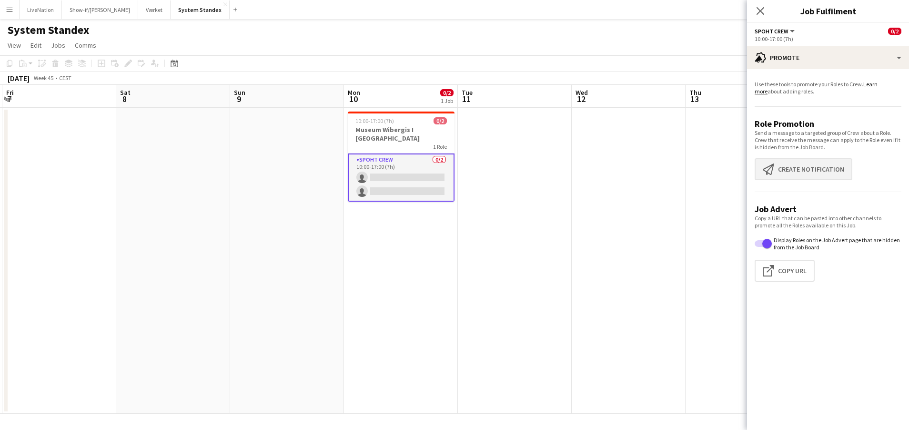
click at [828, 172] on button "Create notification Create notification" at bounding box center [803, 169] width 98 height 22
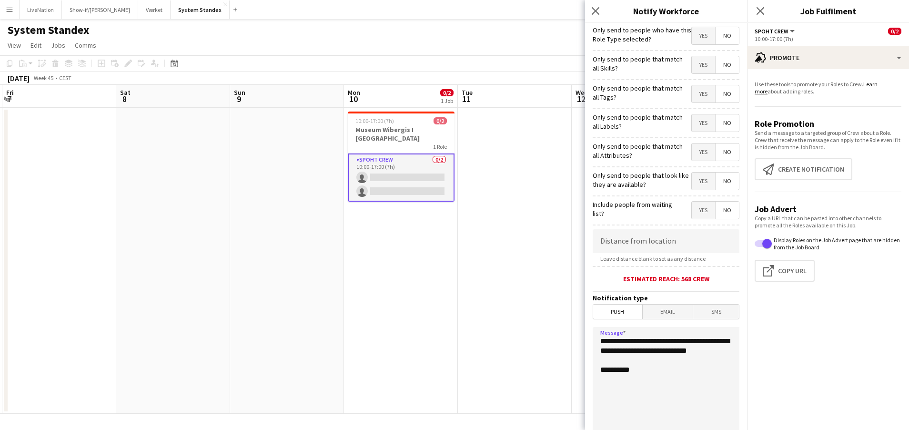
drag, startPoint x: 605, startPoint y: 400, endPoint x: 624, endPoint y: 399, distance: 19.6
click at [606, 399] on textarea "**********" at bounding box center [665, 385] width 147 height 117
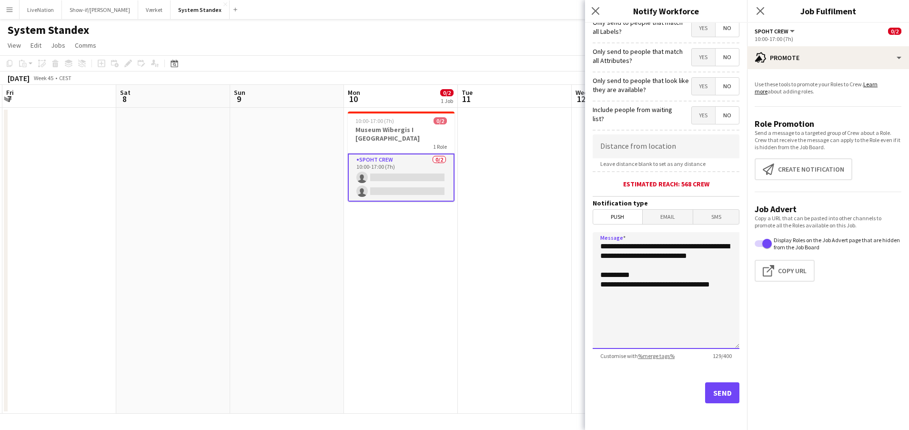
type textarea "**********"
click at [716, 392] on button "Send" at bounding box center [722, 392] width 34 height 21
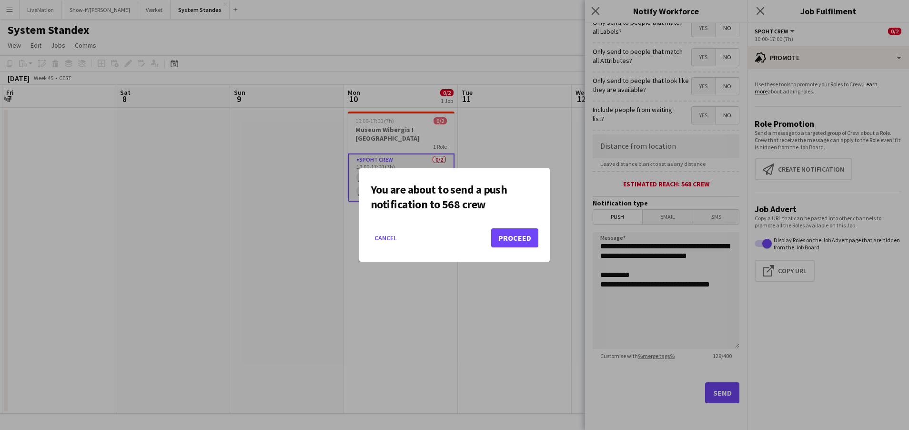
click at [525, 241] on button "Proceed" at bounding box center [514, 237] width 47 height 19
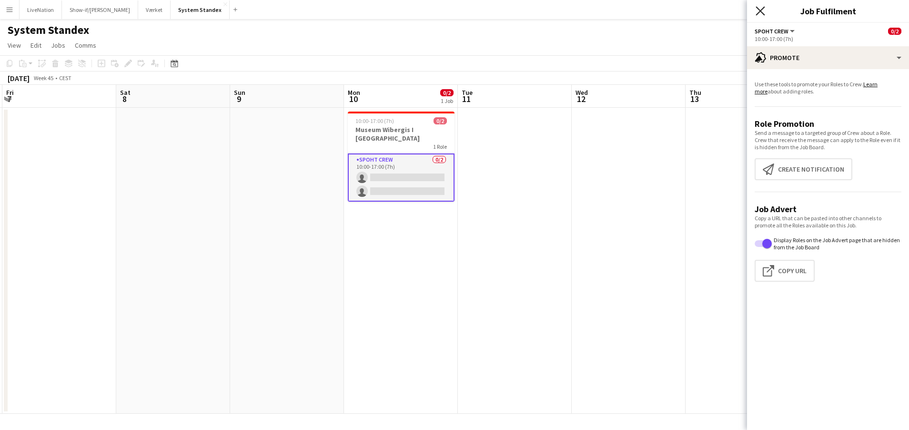
click at [762, 10] on icon at bounding box center [759, 10] width 9 height 9
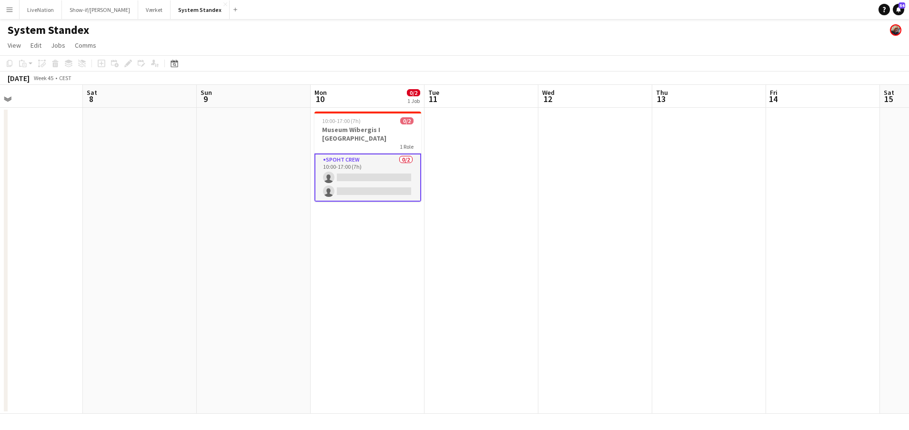
drag, startPoint x: 481, startPoint y: 100, endPoint x: 612, endPoint y: 100, distance: 131.0
click at [677, 93] on app-calendar-viewport "Wed 5 Thu 6 Fri 7 Sat 8 Sun 9 Mon 10 0/2 1 Job Tue 11 Wed 12 Thu 13 Fri 14 Sat …" at bounding box center [454, 249] width 909 height 329
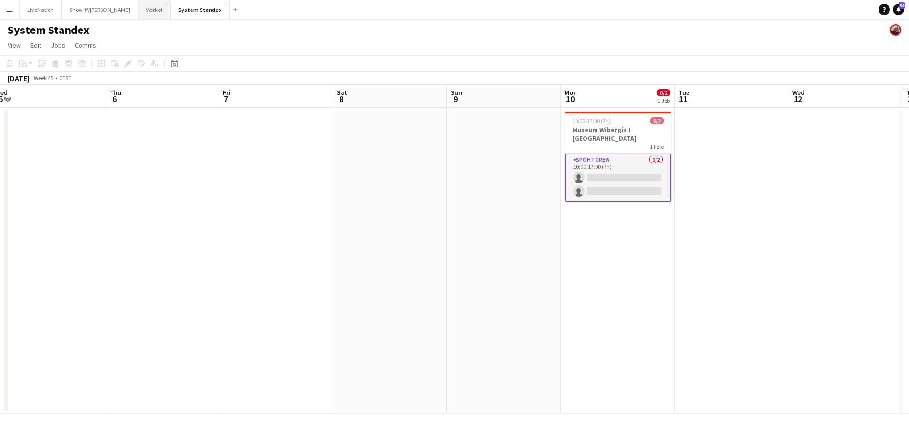
click at [138, 10] on button "Værket Close" at bounding box center [154, 9] width 32 height 19
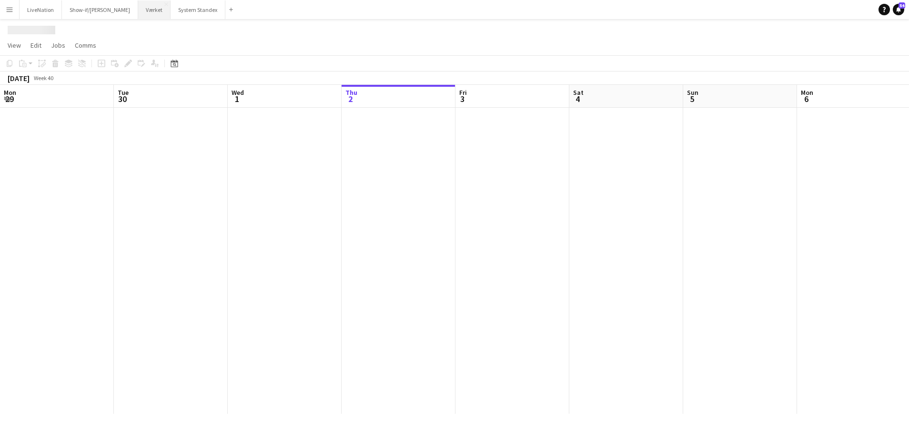
scroll to position [0, 228]
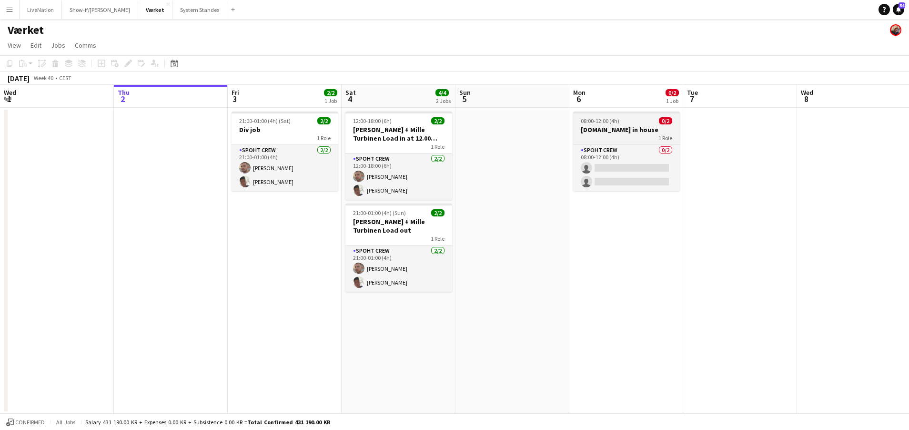
click at [643, 135] on div "1 Role" at bounding box center [626, 138] width 107 height 8
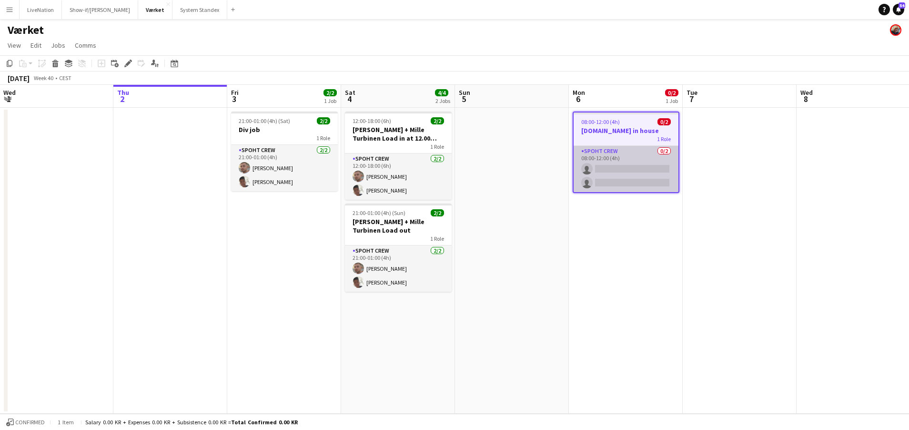
click at [636, 157] on app-card-role "Spoht Crew 0/2 08:00-12:00 (4h) single-neutral-actions single-neutral-actions" at bounding box center [625, 169] width 105 height 46
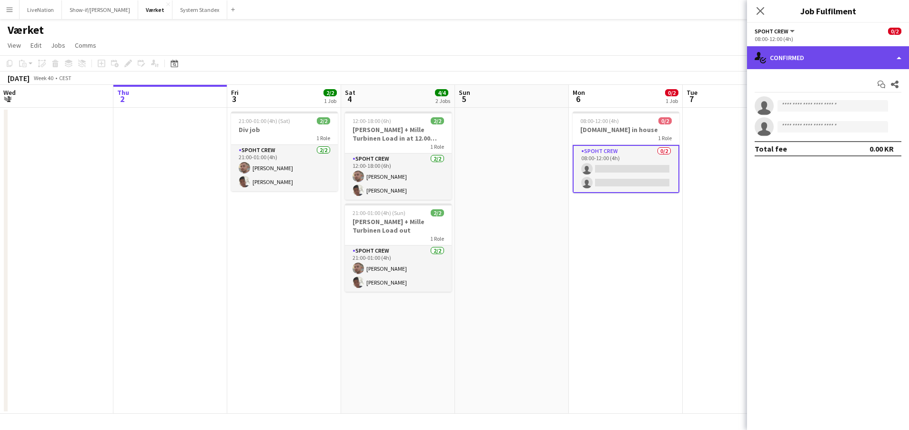
click at [894, 59] on div "single-neutral-actions-check-2 Confirmed" at bounding box center [828, 57] width 162 height 23
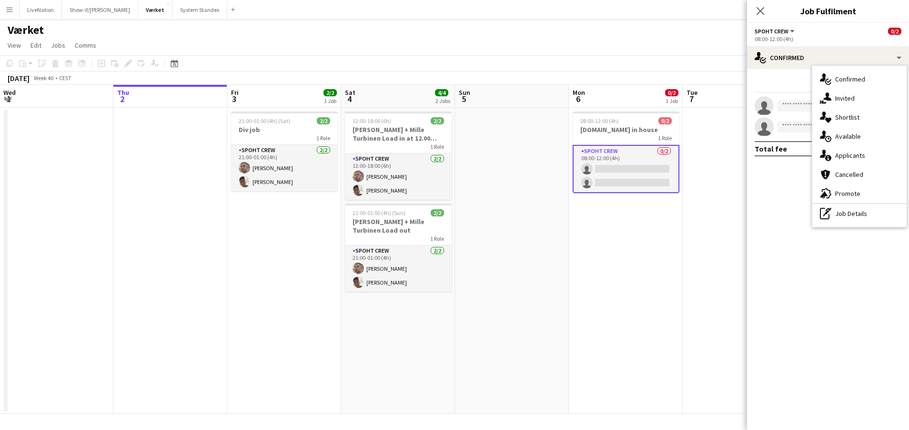
click at [866, 195] on div "advertising-megaphone Promote" at bounding box center [859, 193] width 94 height 19
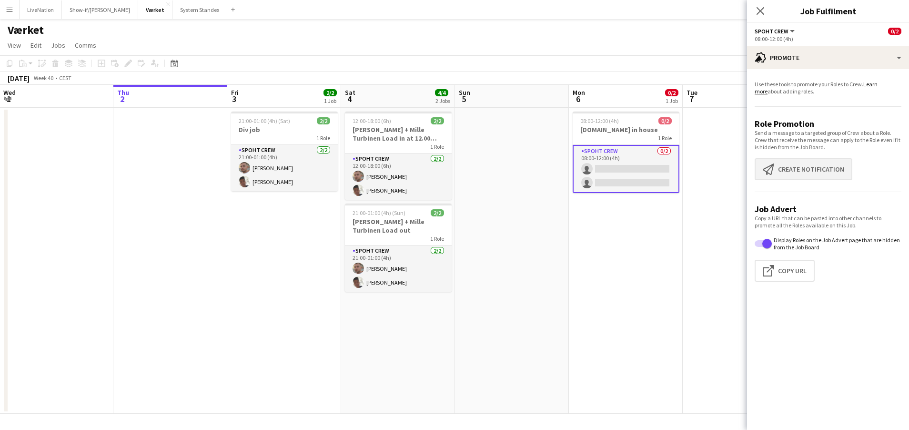
click at [814, 168] on button "Create notification Create notification" at bounding box center [803, 169] width 98 height 22
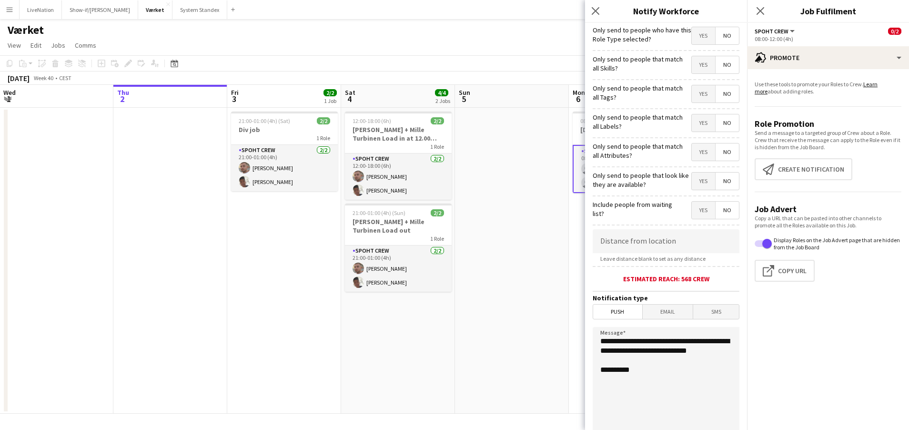
scroll to position [95, 0]
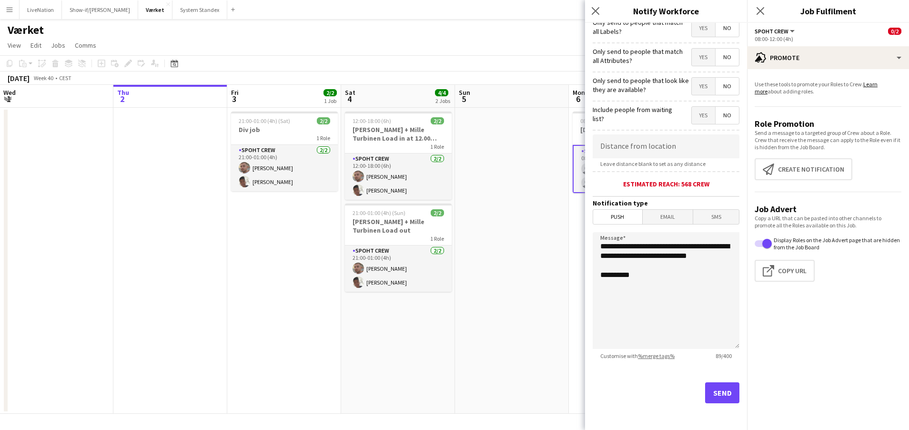
click at [715, 392] on button "Send" at bounding box center [722, 392] width 34 height 21
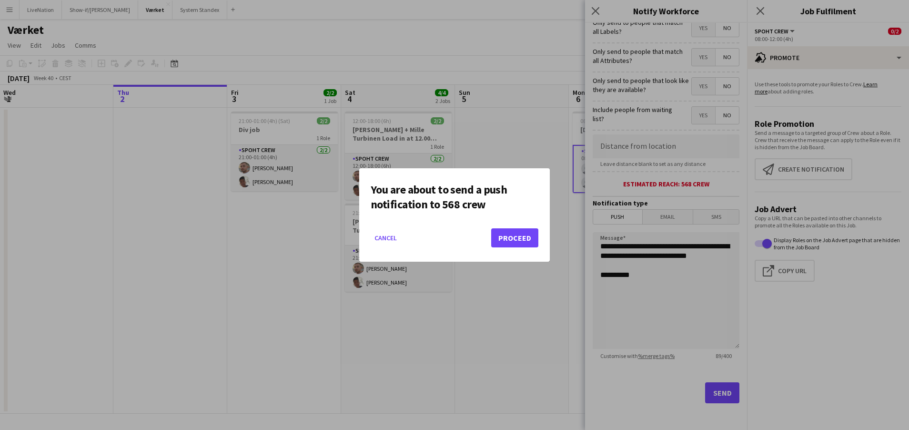
click at [518, 238] on button "Proceed" at bounding box center [514, 237] width 47 height 19
